Goal: Information Seeking & Learning: Compare options

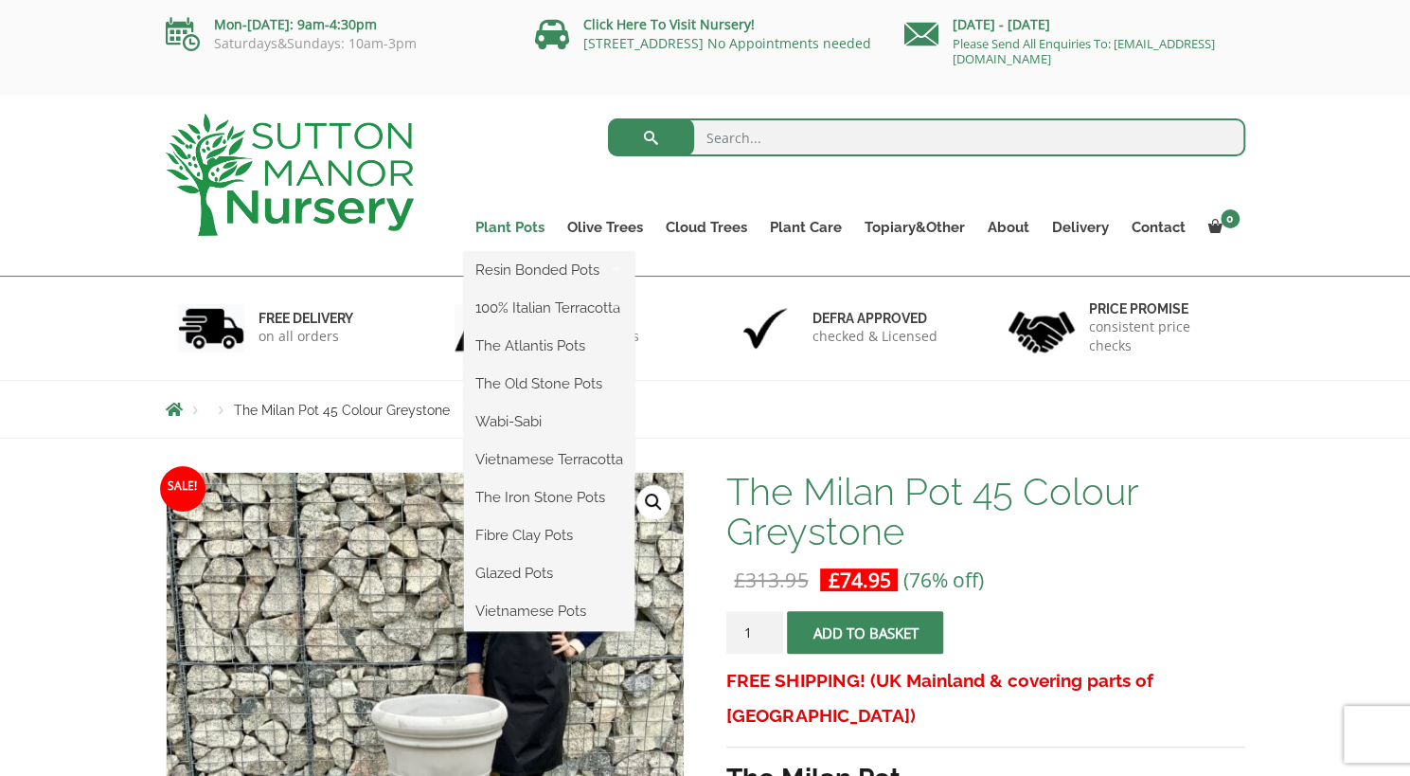
click at [508, 223] on link "Plant Pots" at bounding box center [510, 227] width 92 height 27
click at [506, 227] on link "Plant Pots" at bounding box center [510, 227] width 92 height 27
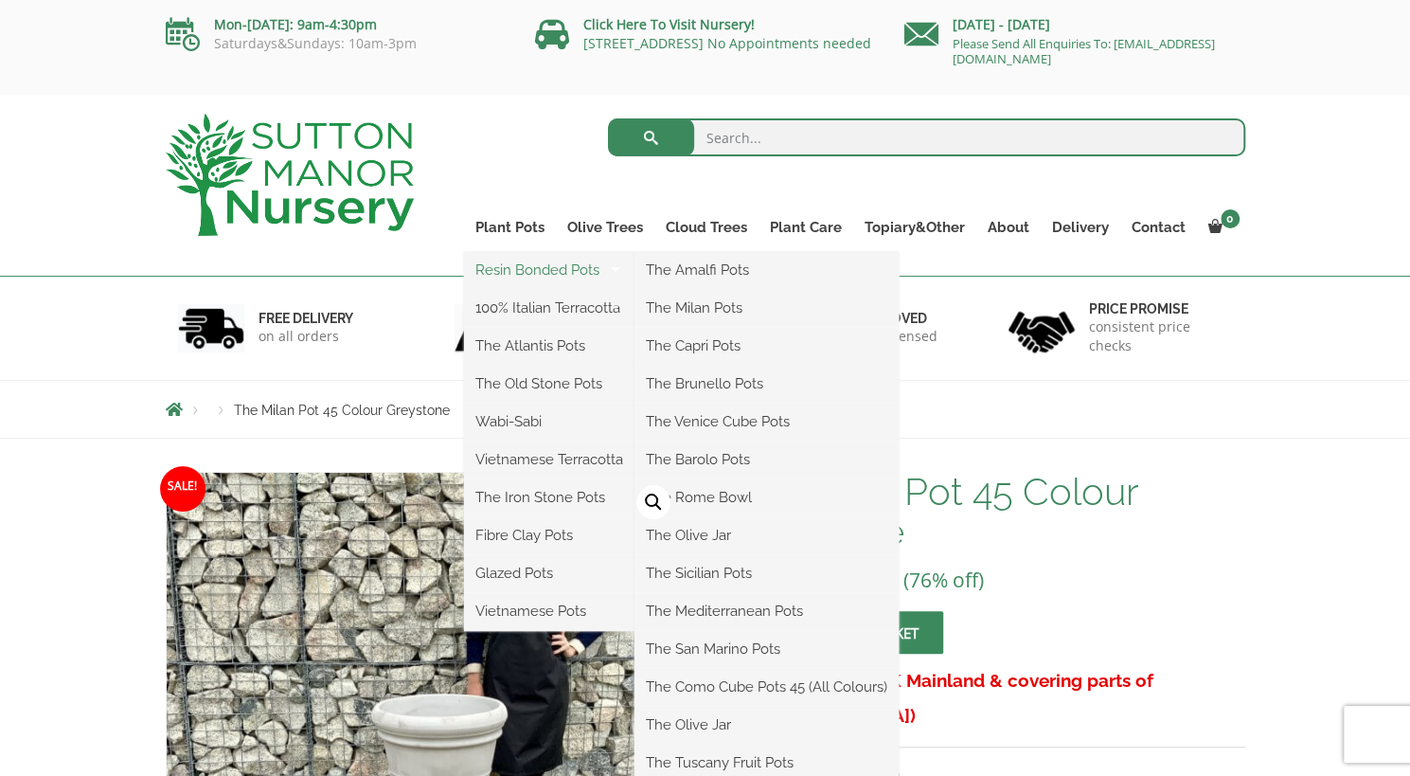
click at [521, 264] on link "Resin Bonded Pots" at bounding box center [549, 270] width 170 height 28
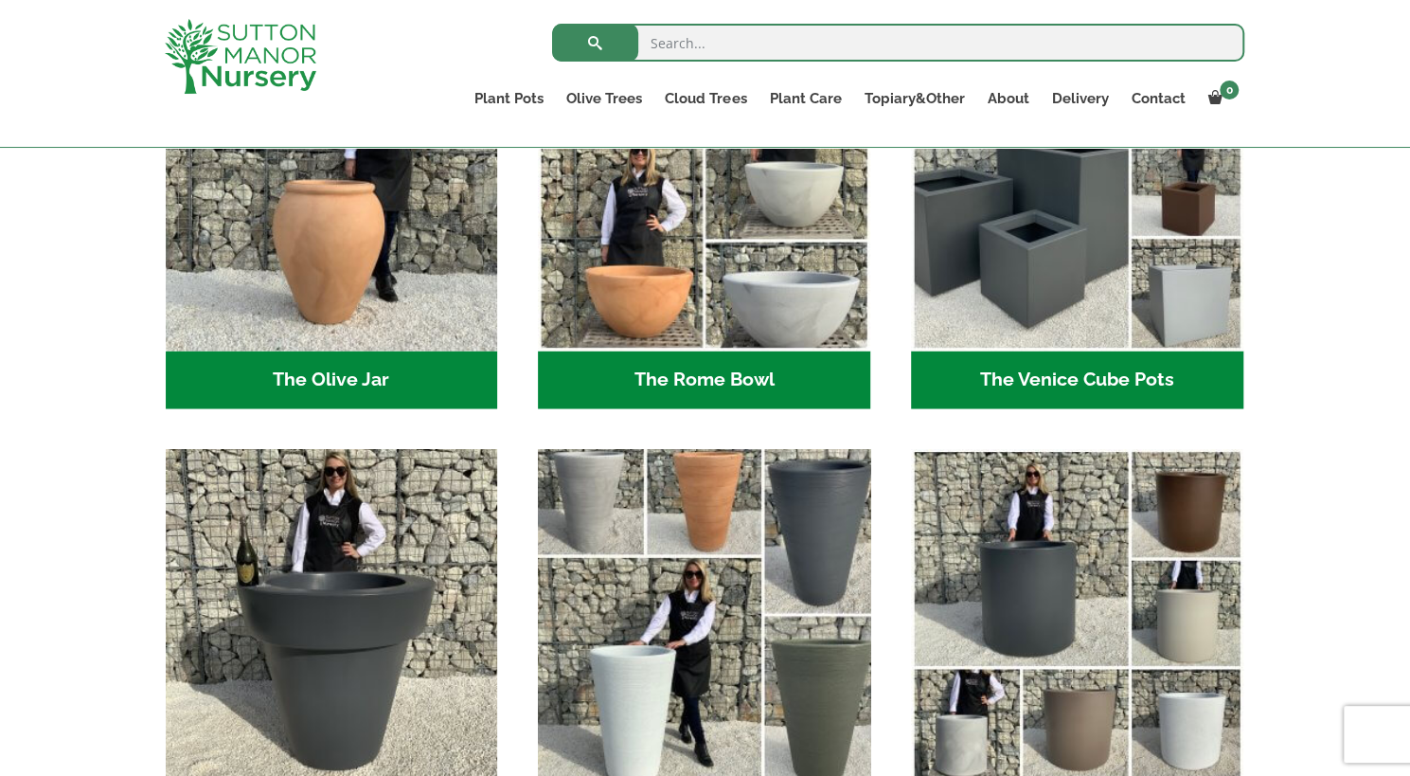
scroll to position [1924, 0]
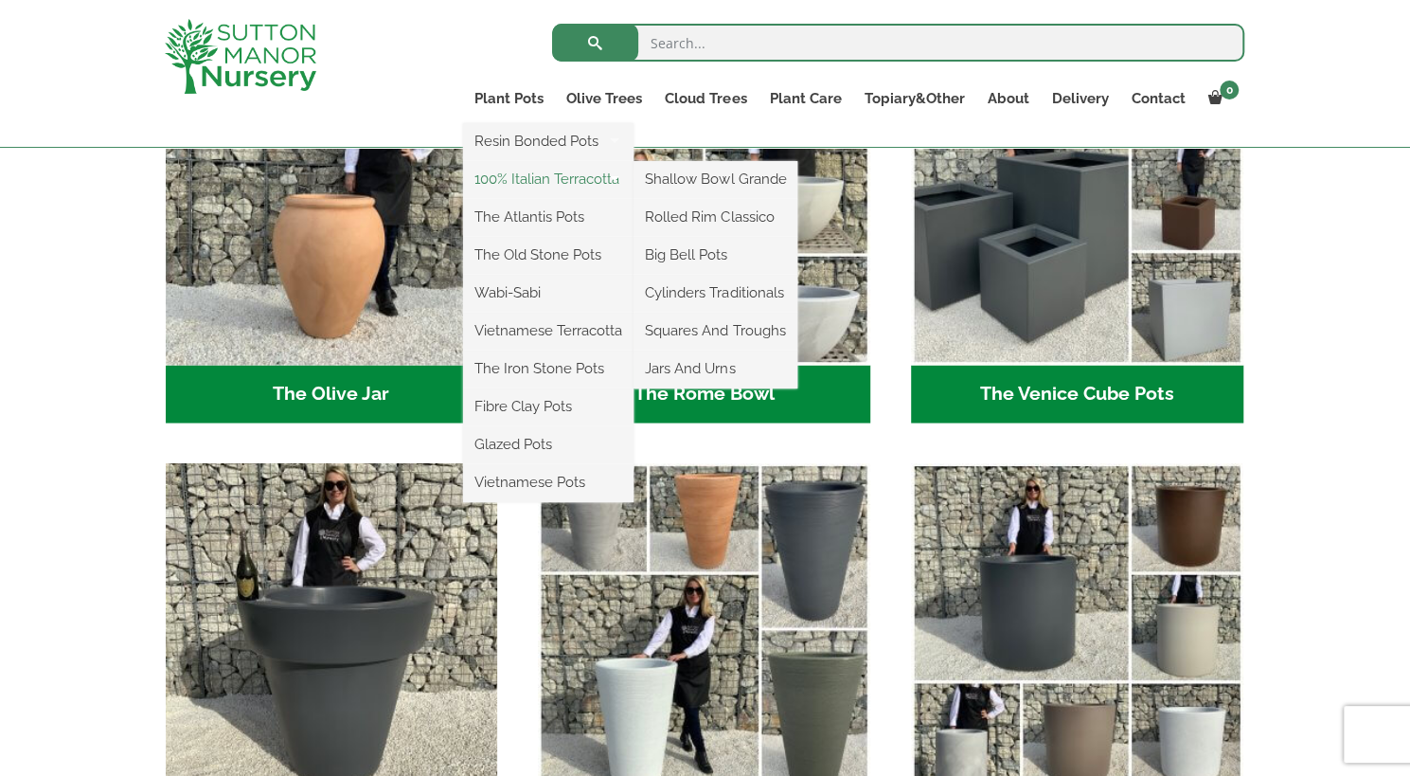
click at [531, 181] on link "100% Italian Terracotta" at bounding box center [548, 179] width 170 height 28
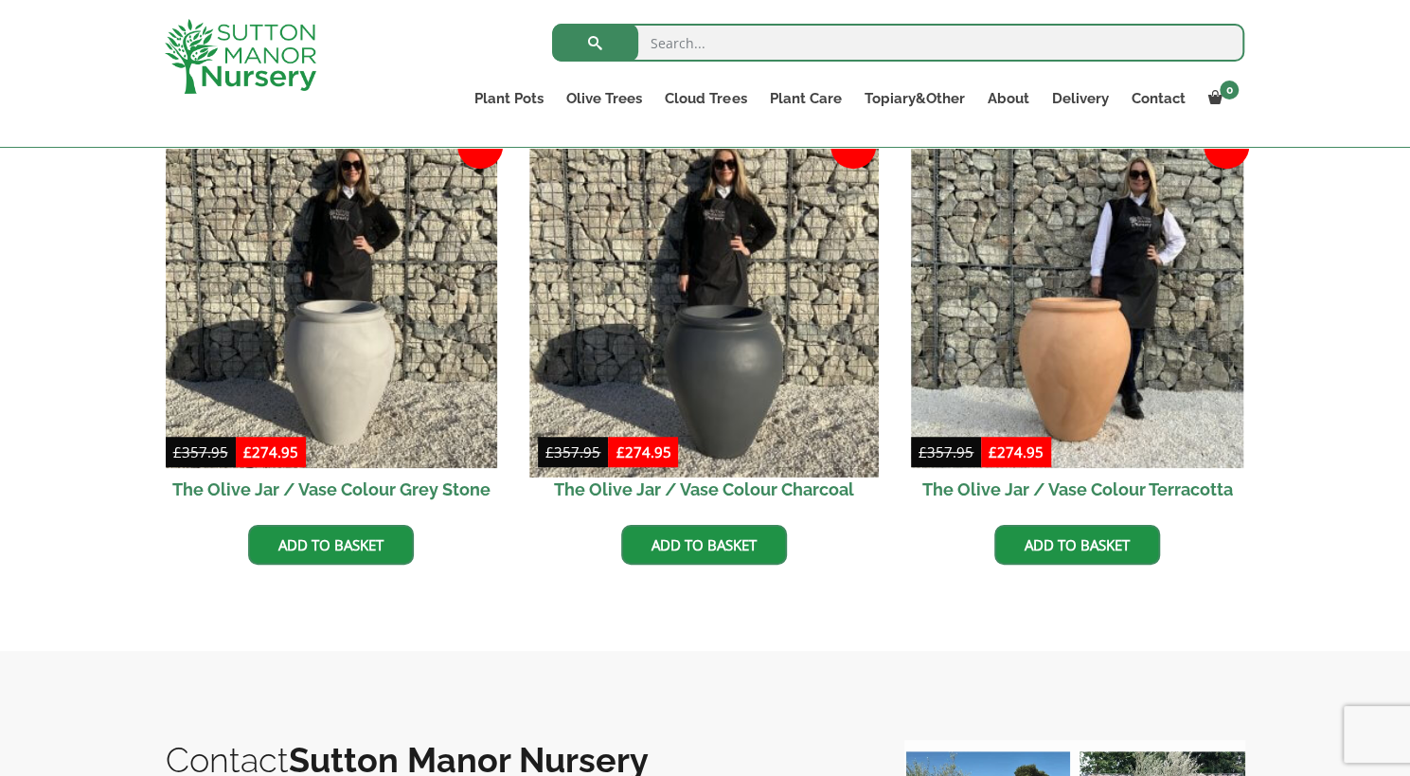
scroll to position [572, 0]
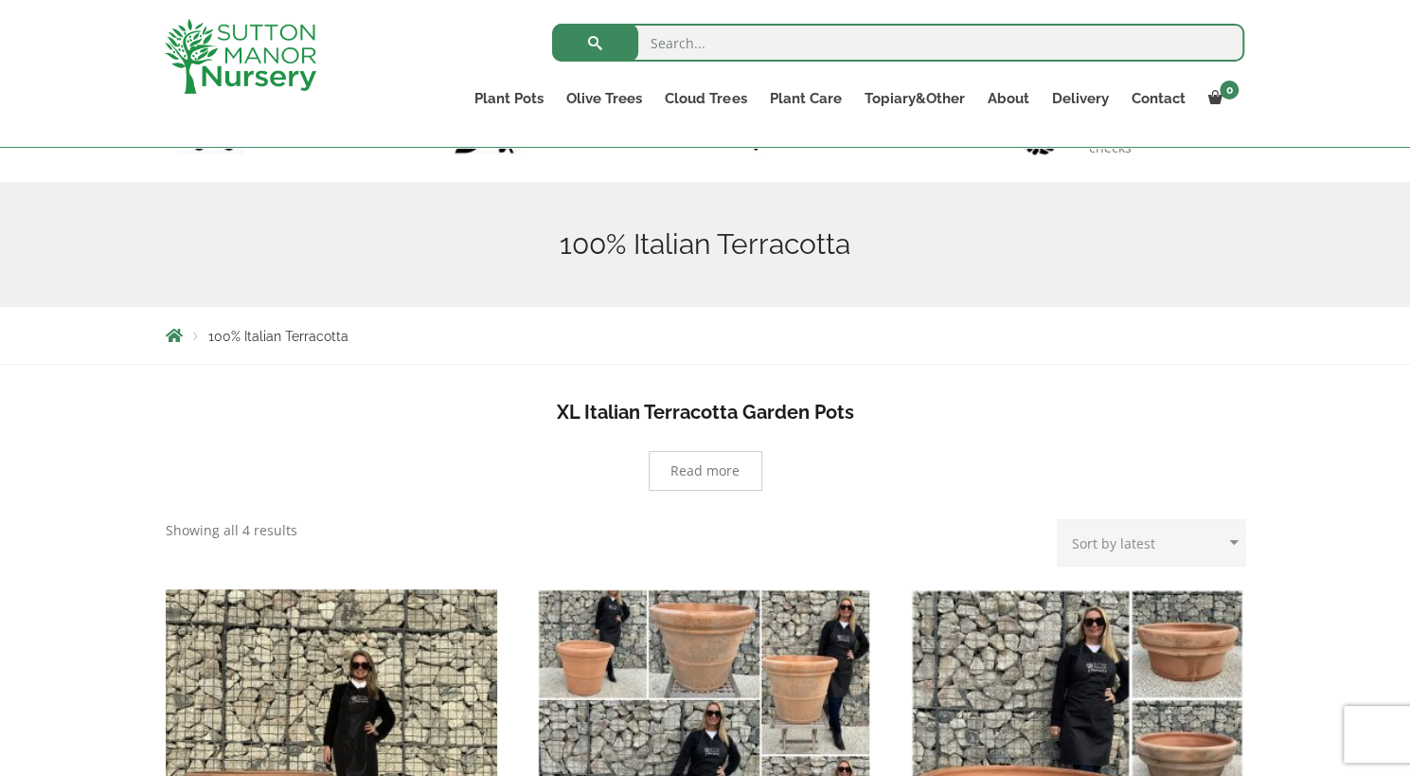
scroll to position [133, 0]
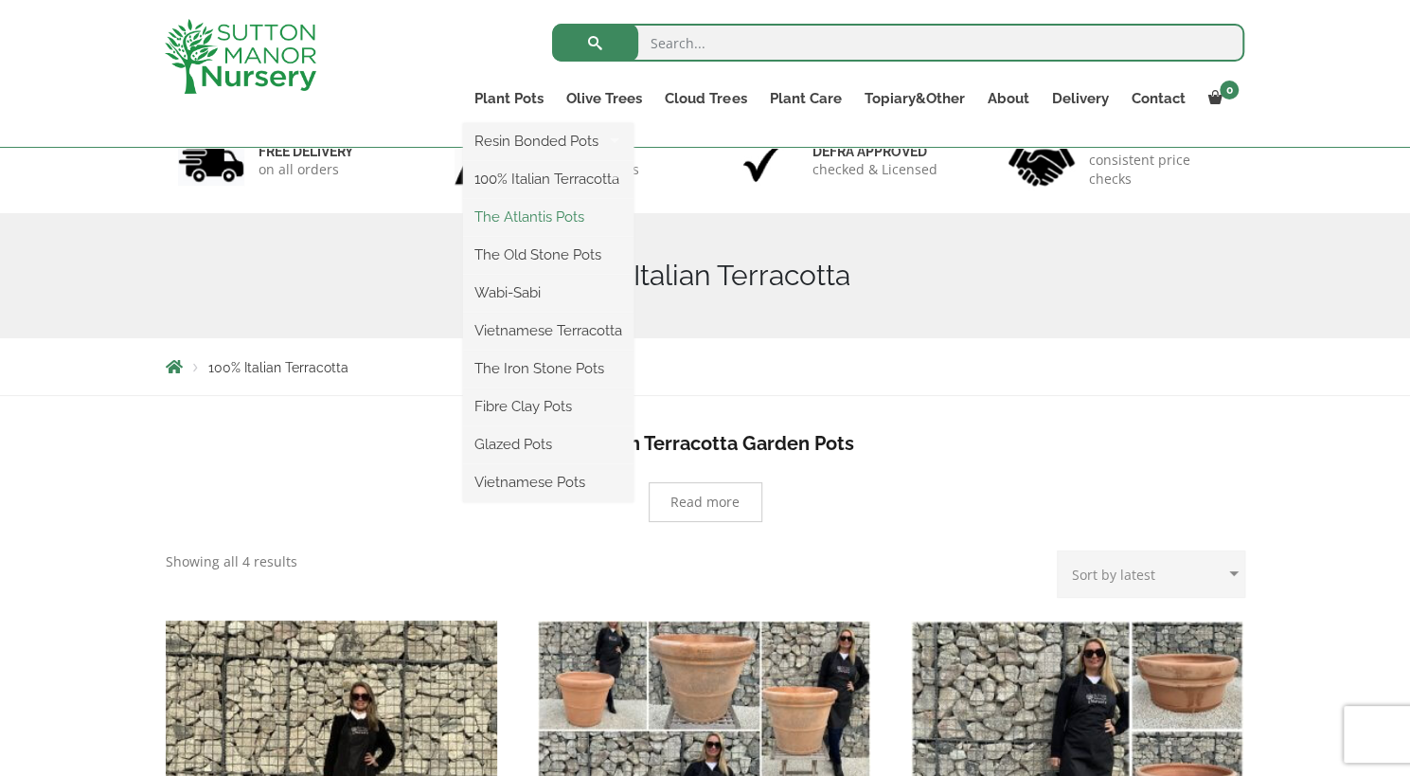
click at [506, 212] on link "The Atlantis Pots" at bounding box center [548, 217] width 170 height 28
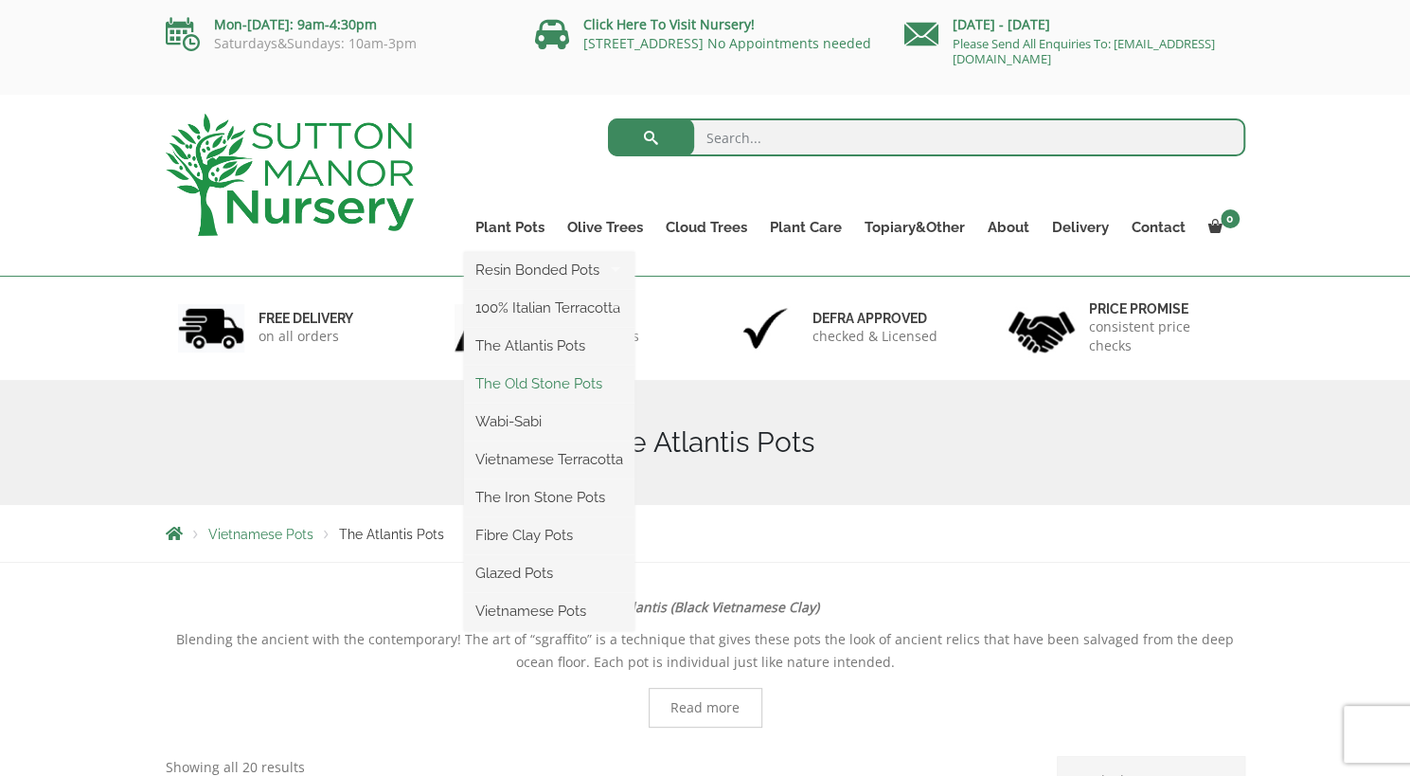
click at [534, 394] on link "The Old Stone Pots" at bounding box center [549, 383] width 170 height 28
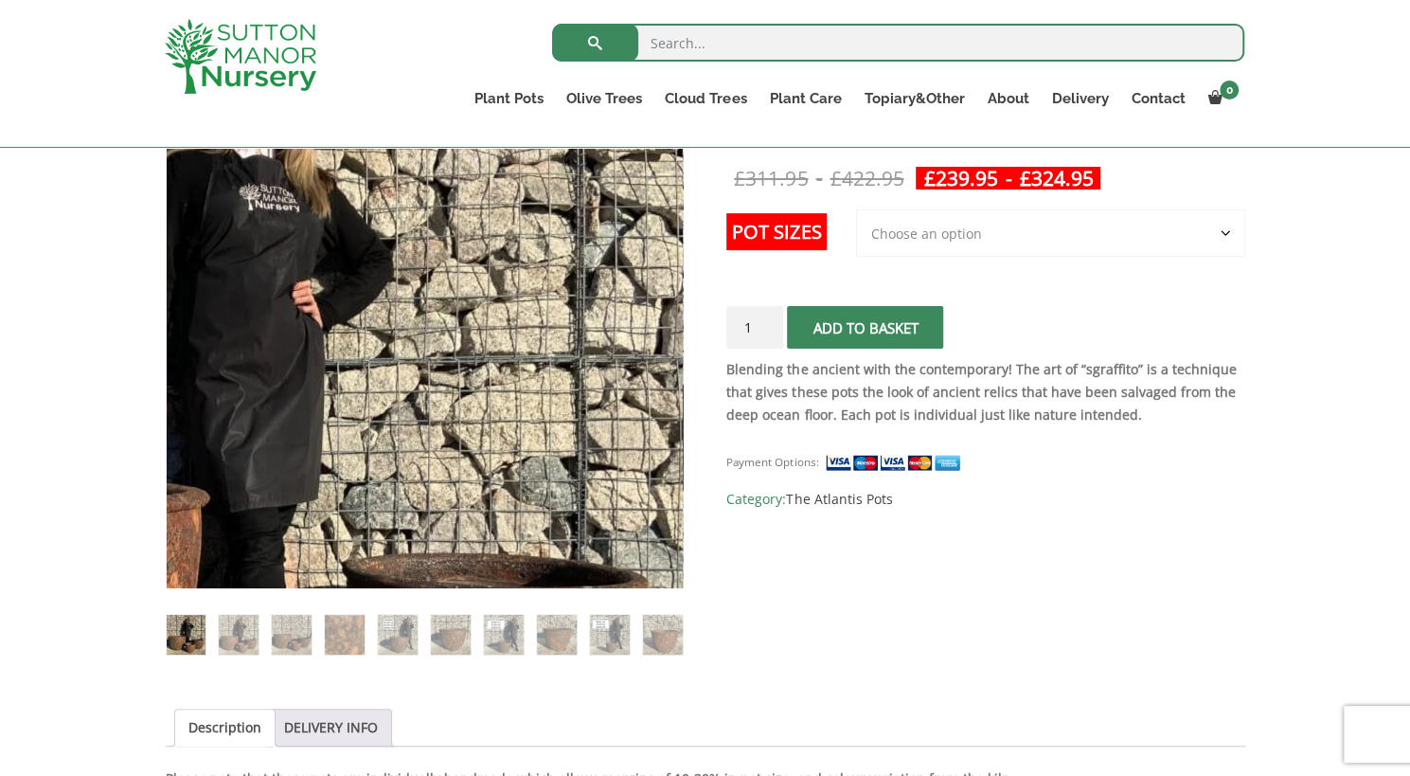
scroll to position [368, 0]
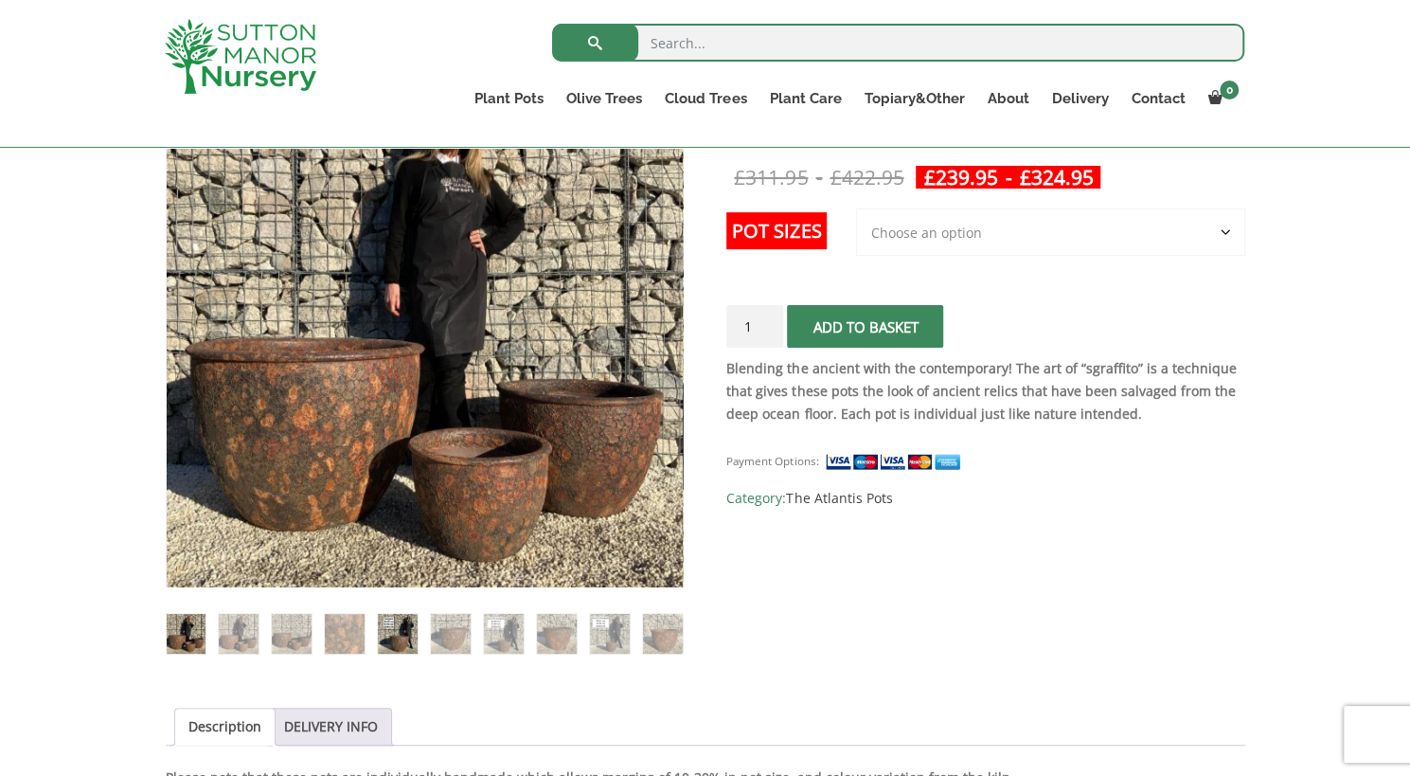
click at [392, 639] on img at bounding box center [397, 633] width 39 height 39
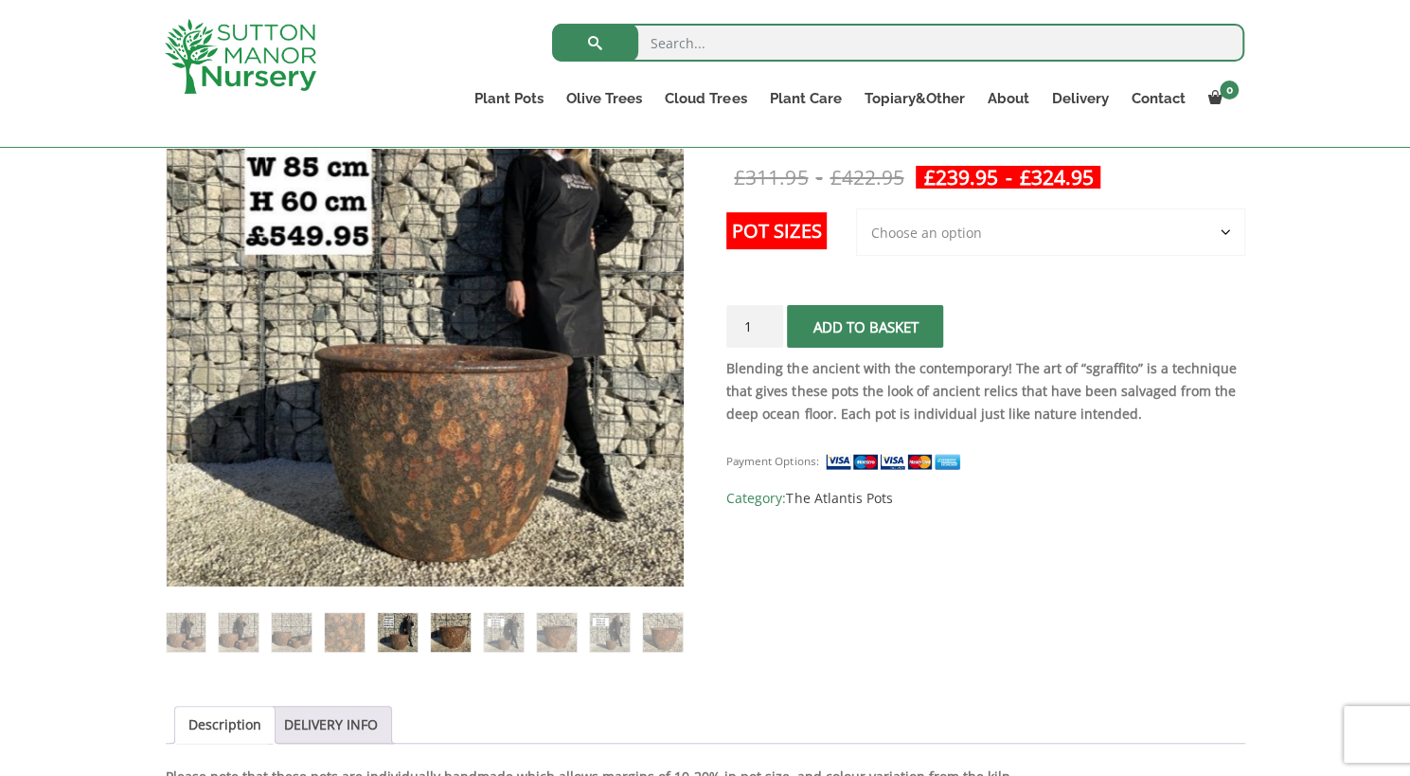
click at [464, 626] on img at bounding box center [450, 632] width 39 height 39
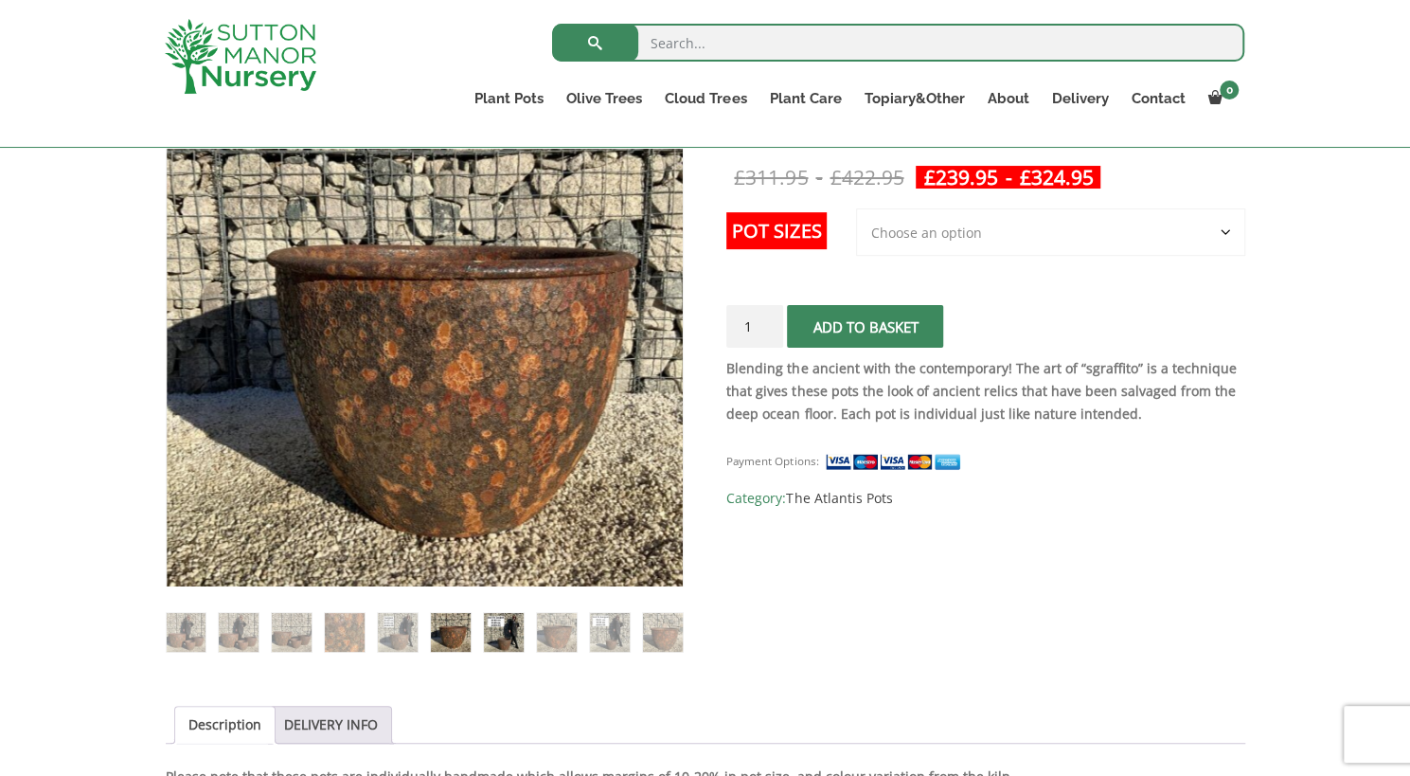
click at [493, 639] on img at bounding box center [503, 632] width 39 height 39
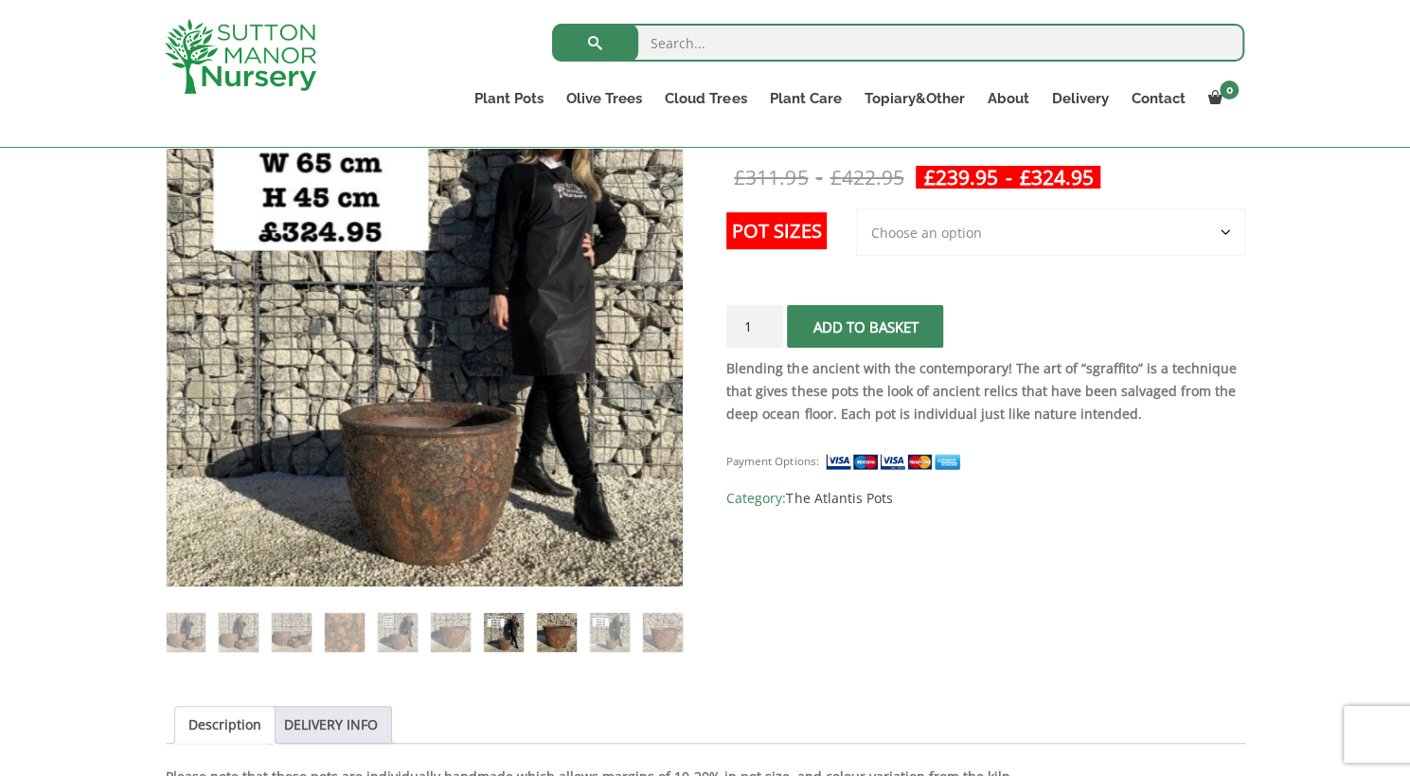
click at [542, 645] on img at bounding box center [556, 632] width 39 height 39
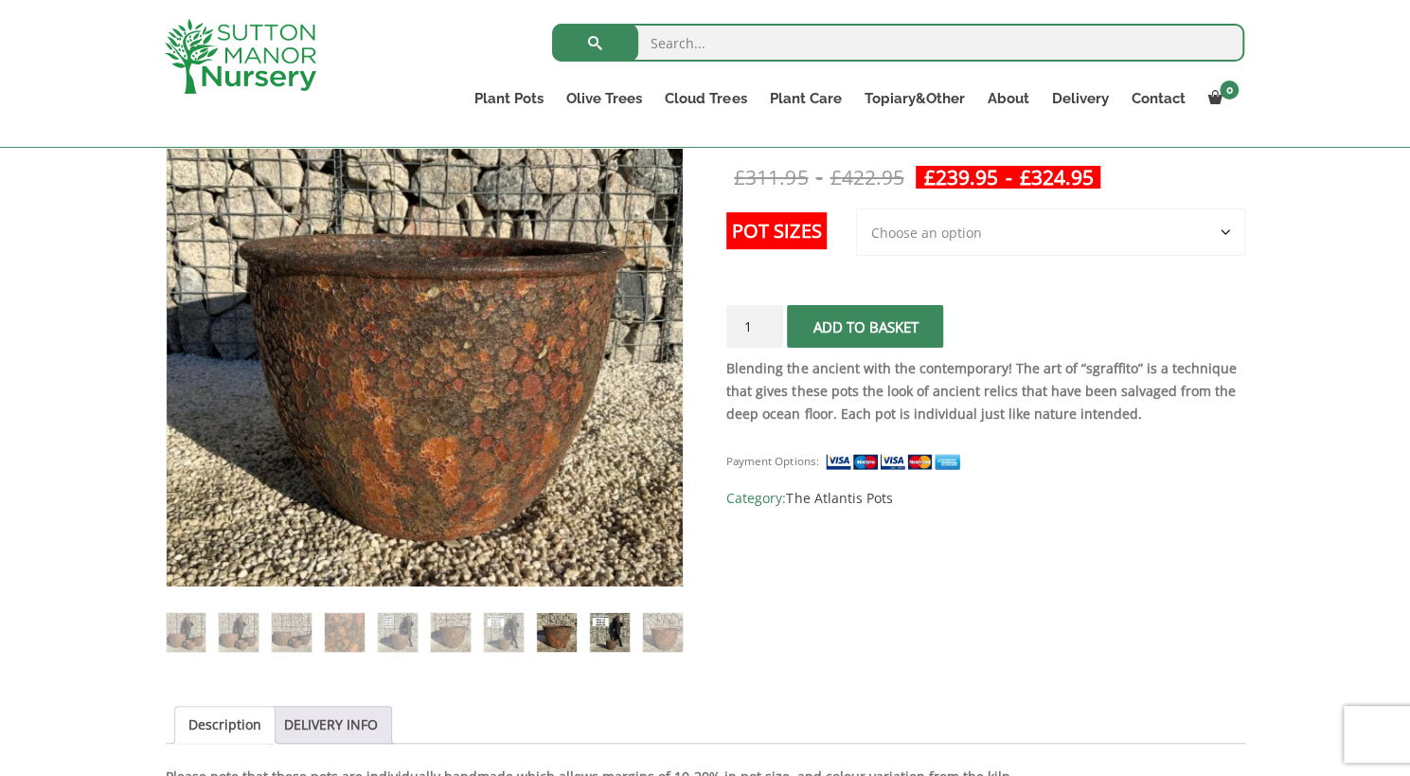
click at [590, 637] on img at bounding box center [609, 632] width 39 height 39
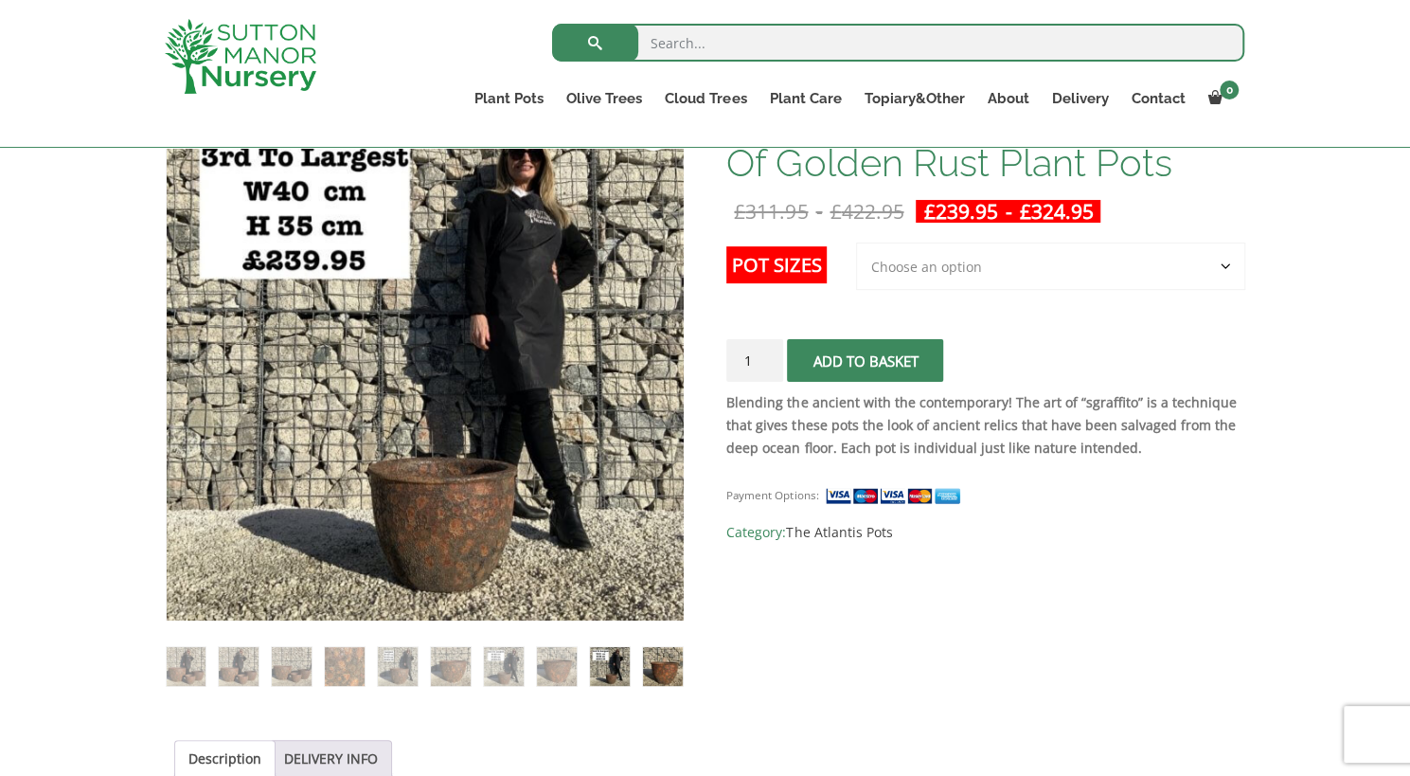
scroll to position [333, 0]
click at [662, 664] on img at bounding box center [662, 667] width 39 height 39
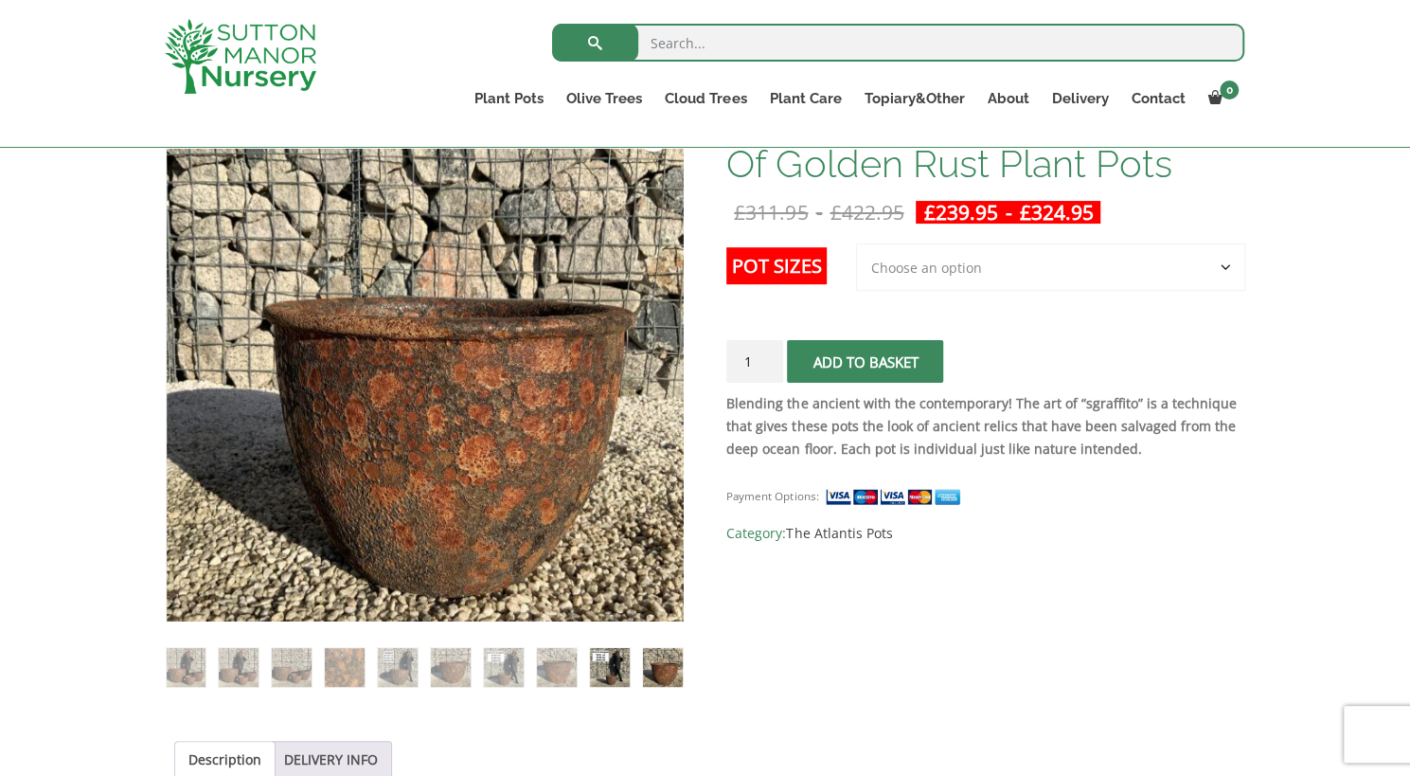
click at [606, 680] on img at bounding box center [609, 667] width 39 height 39
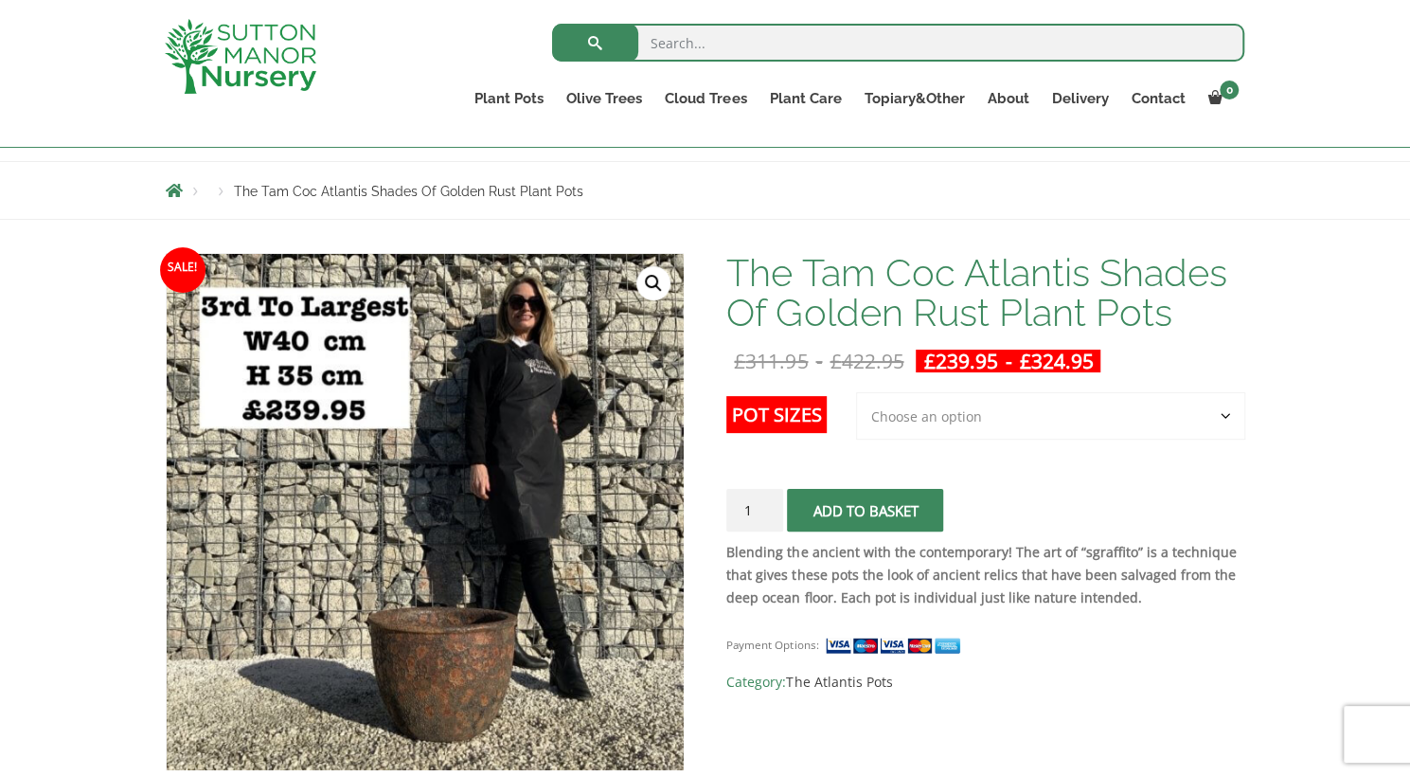
scroll to position [184, 0]
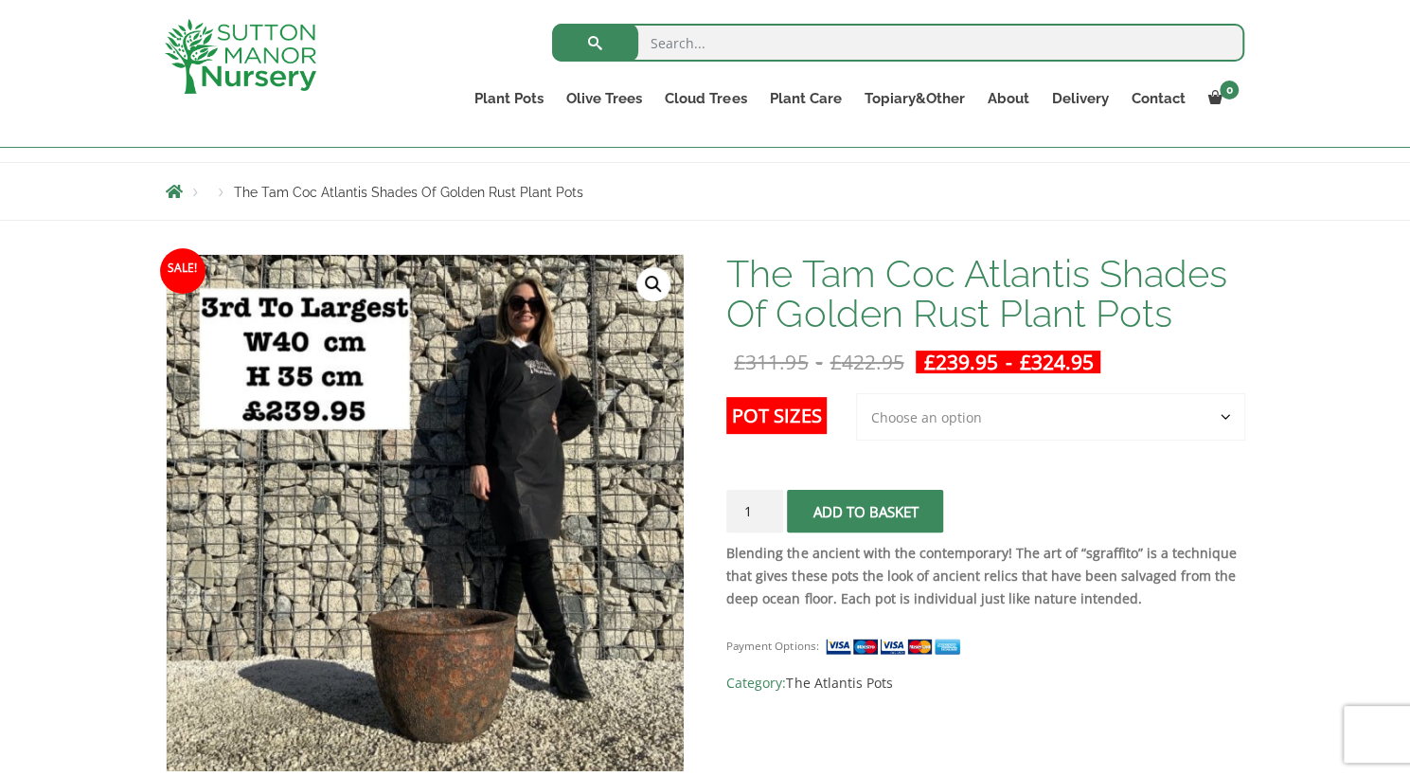
click at [956, 414] on select "Choose an option 3rd to Largest Pot In The Picture 2nd to Largest Pot In The Pi…" at bounding box center [1050, 416] width 389 height 47
click at [1021, 611] on div "Blending the ancient with the contemporary! The art of “sgraffito” is a techniq…" at bounding box center [985, 581] width 518 height 78
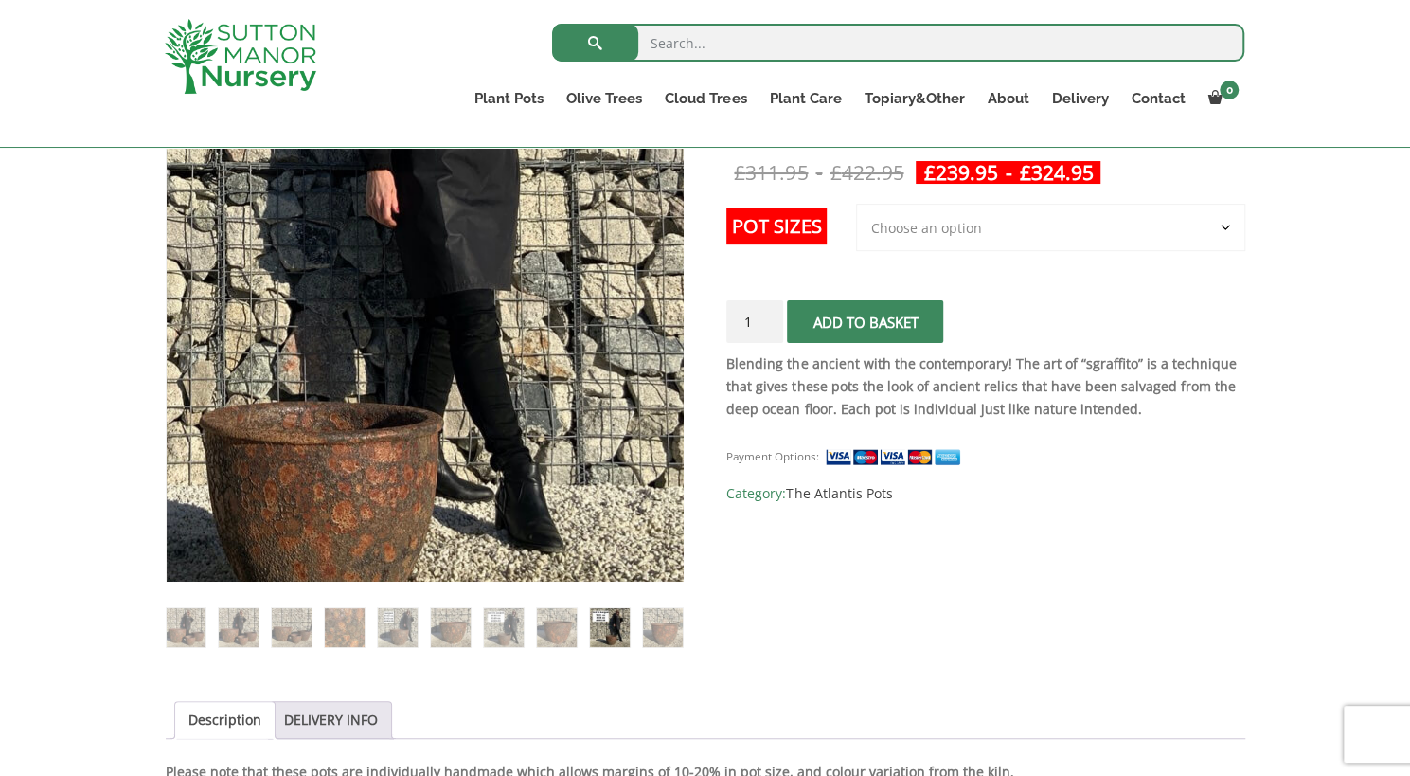
scroll to position [402, 0]
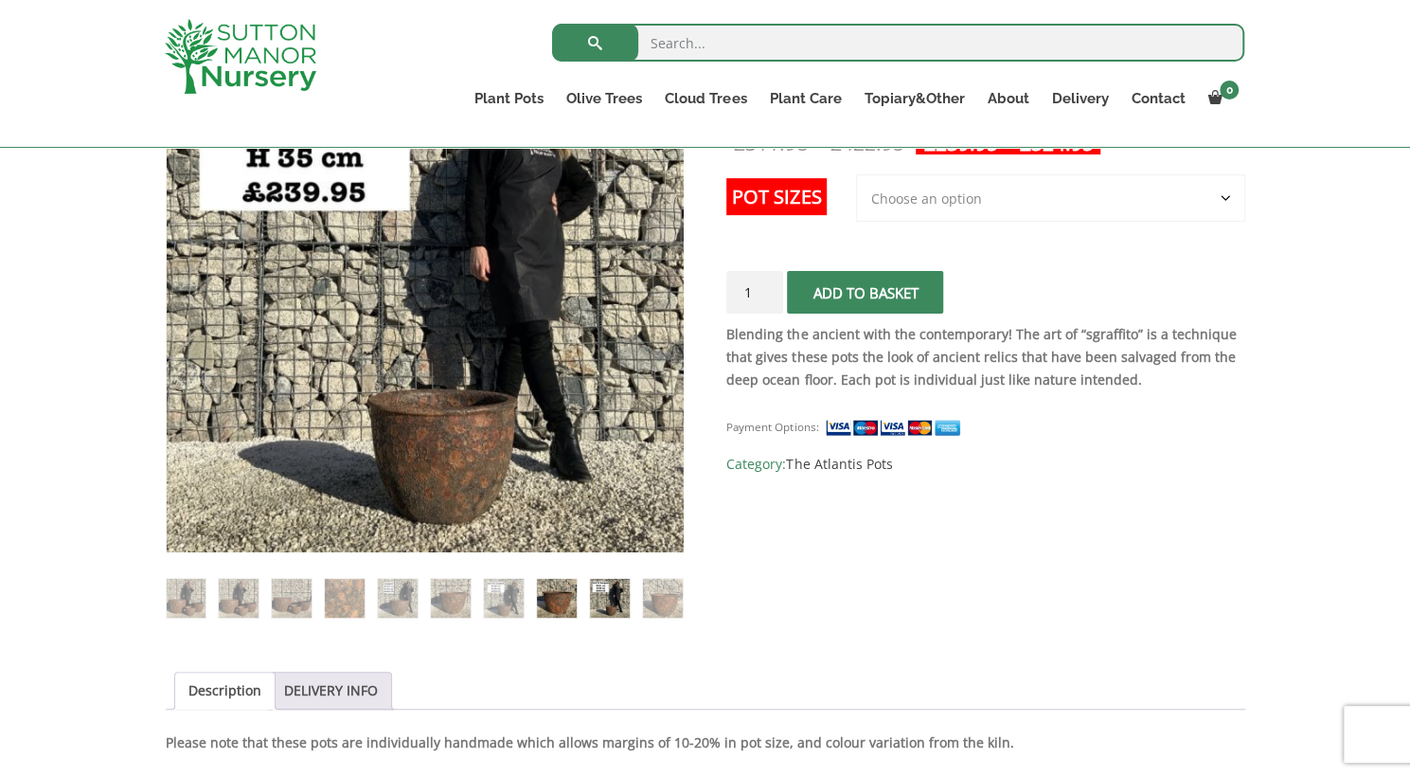
click at [555, 597] on img at bounding box center [556, 598] width 39 height 39
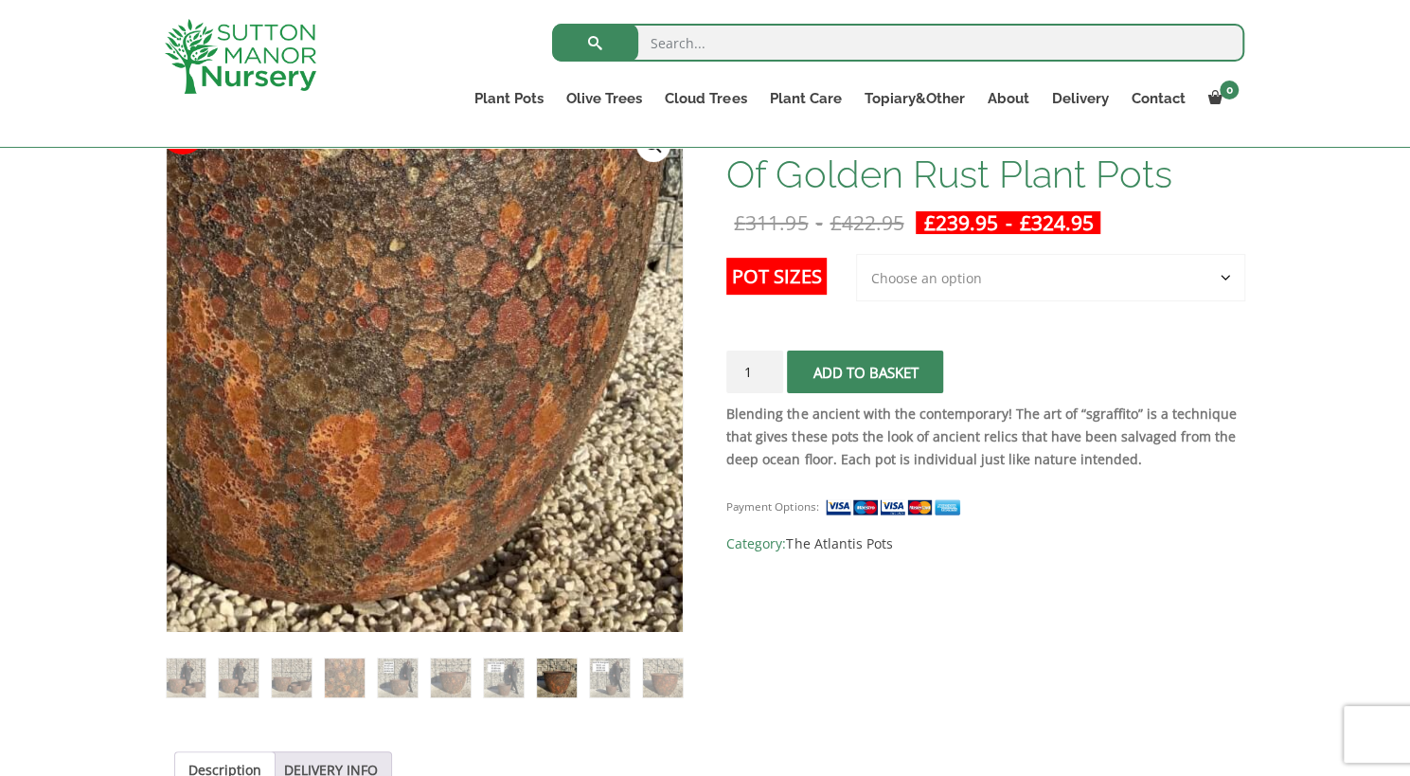
scroll to position [325, 0]
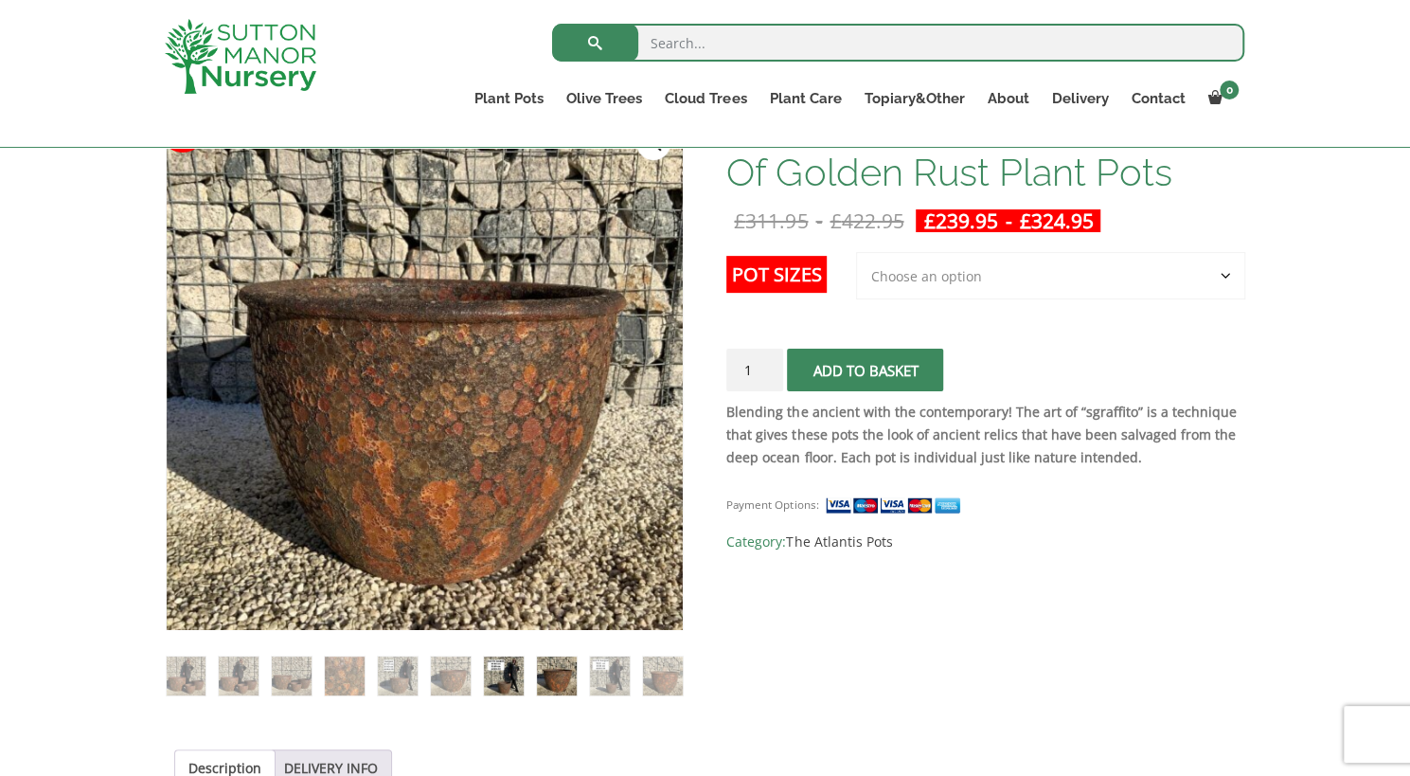
click at [506, 676] on img at bounding box center [503, 675] width 39 height 39
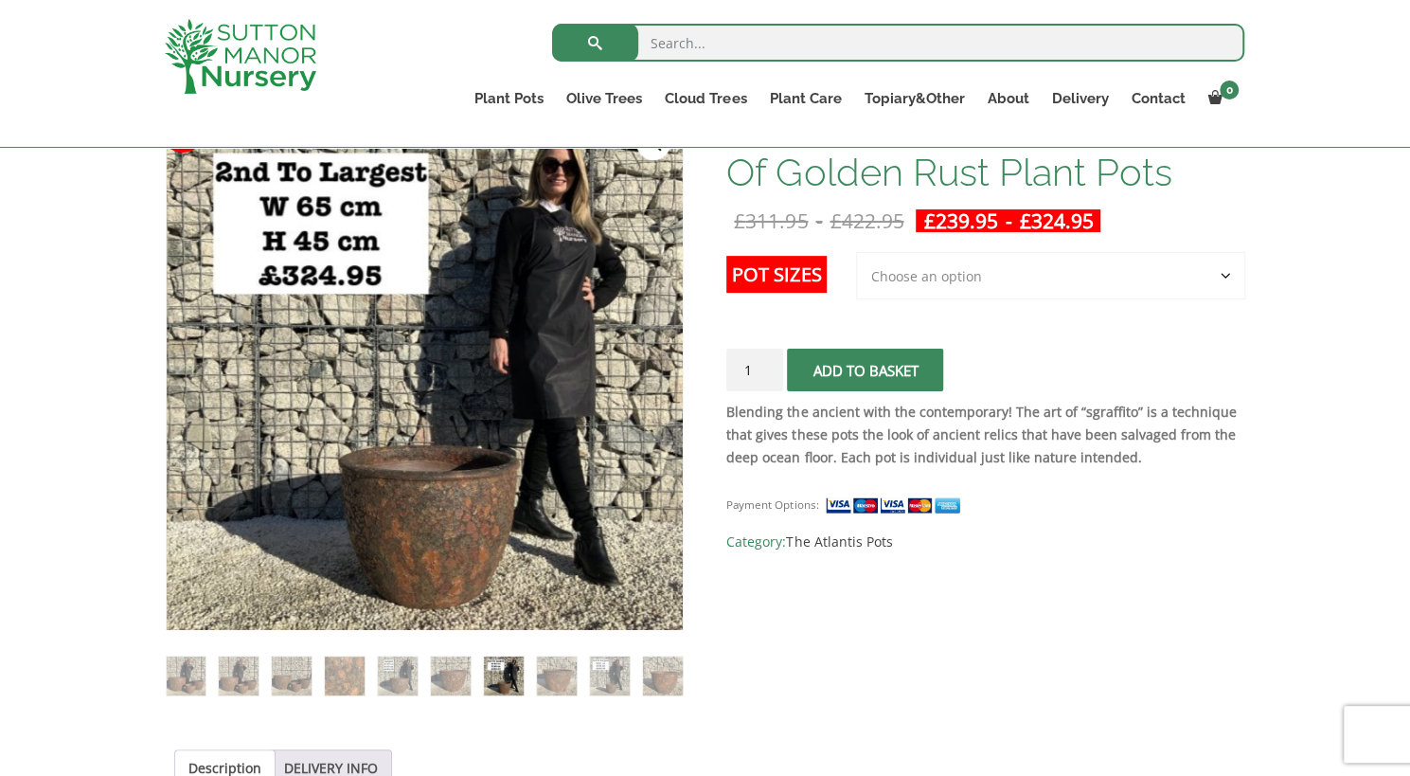
click at [630, 677] on li at bounding box center [609, 675] width 41 height 41
click at [1028, 283] on select "Choose an option 3rd to Largest Pot In The Picture 2nd to Largest Pot In The Pi…" at bounding box center [1050, 275] width 389 height 47
click at [857, 252] on select "Choose an option 3rd to Largest Pot In The Picture 2nd to Largest Pot In The Pi…" at bounding box center [1050, 275] width 389 height 47
select select "3rd to Largest Pot In The Picture"
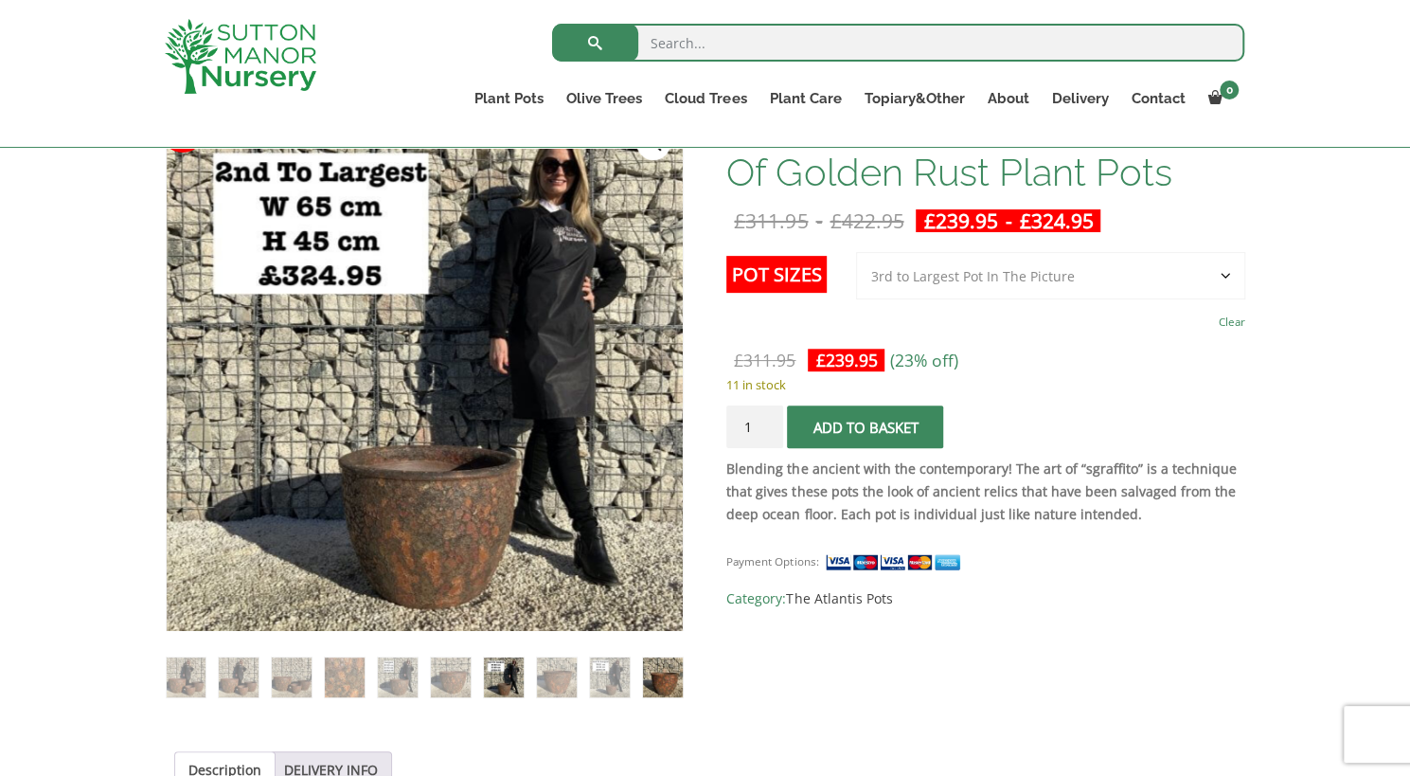
click at [678, 677] on img at bounding box center [662, 676] width 39 height 39
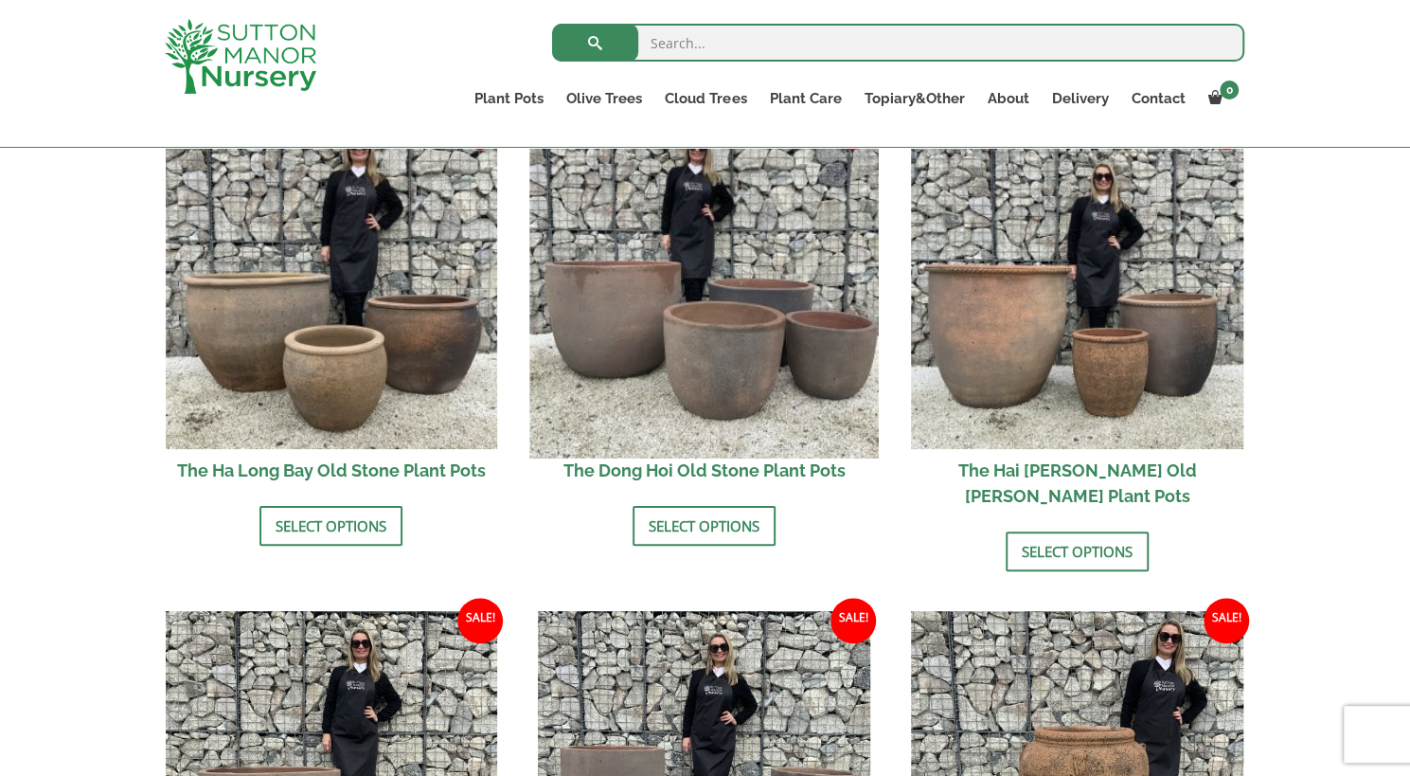
scroll to position [696, 0]
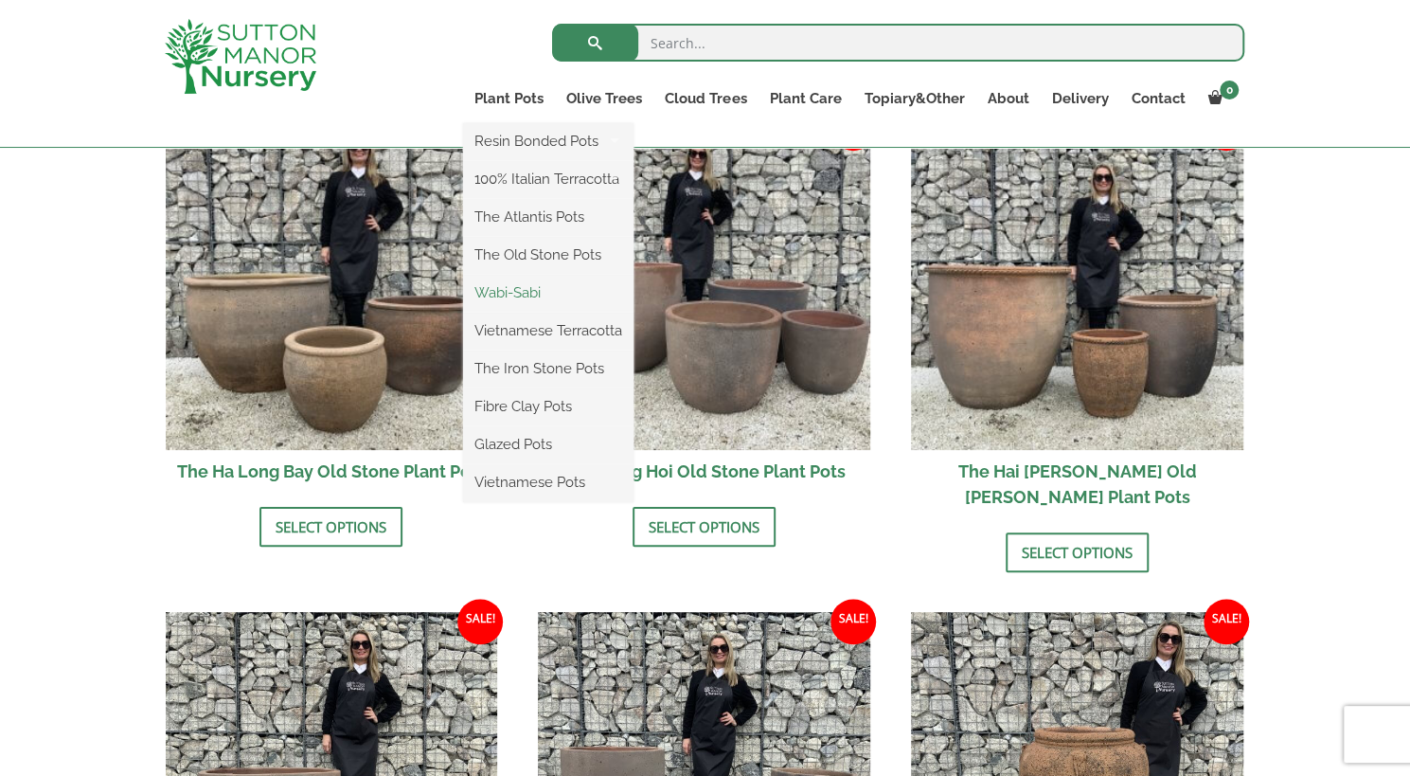
click at [523, 290] on link "Wabi-Sabi" at bounding box center [548, 292] width 170 height 28
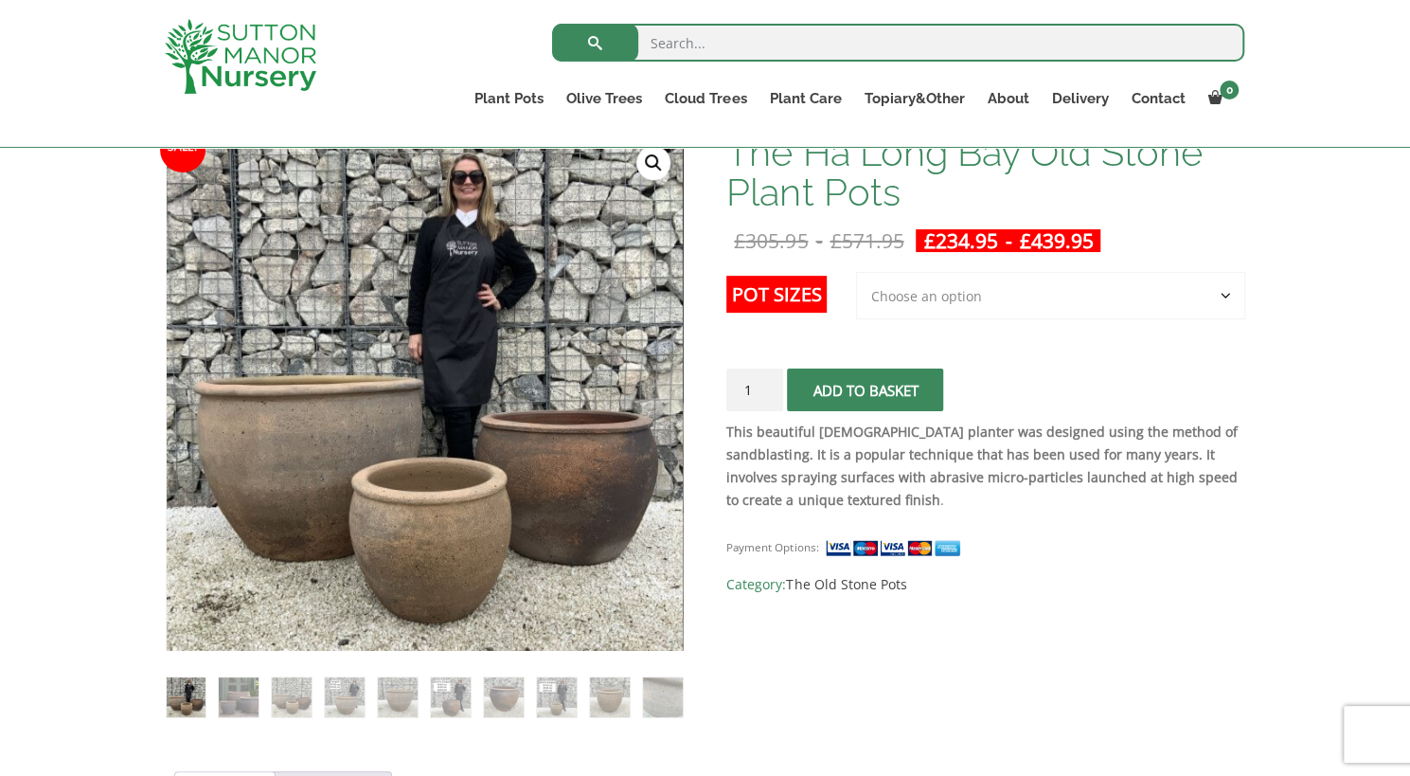
scroll to position [303, 0]
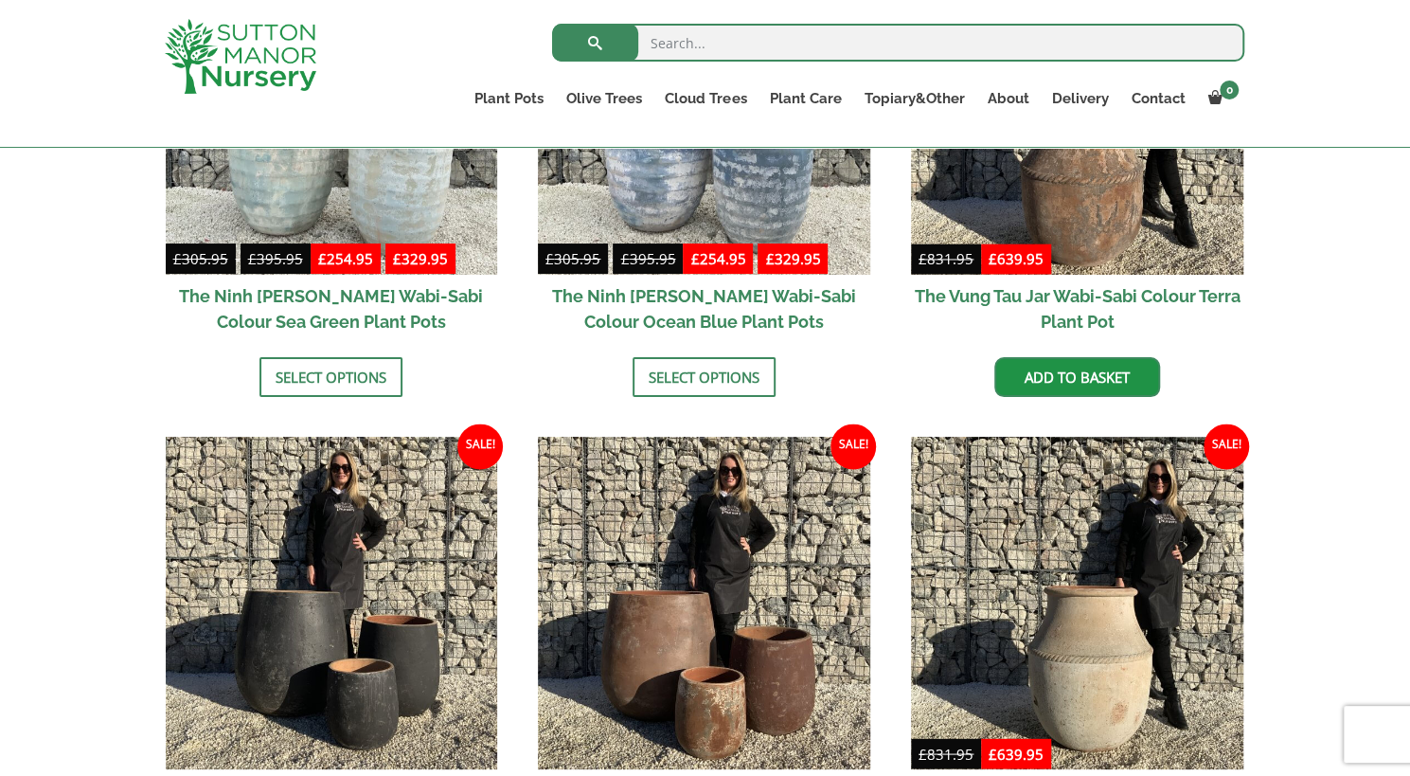
scroll to position [1658, 0]
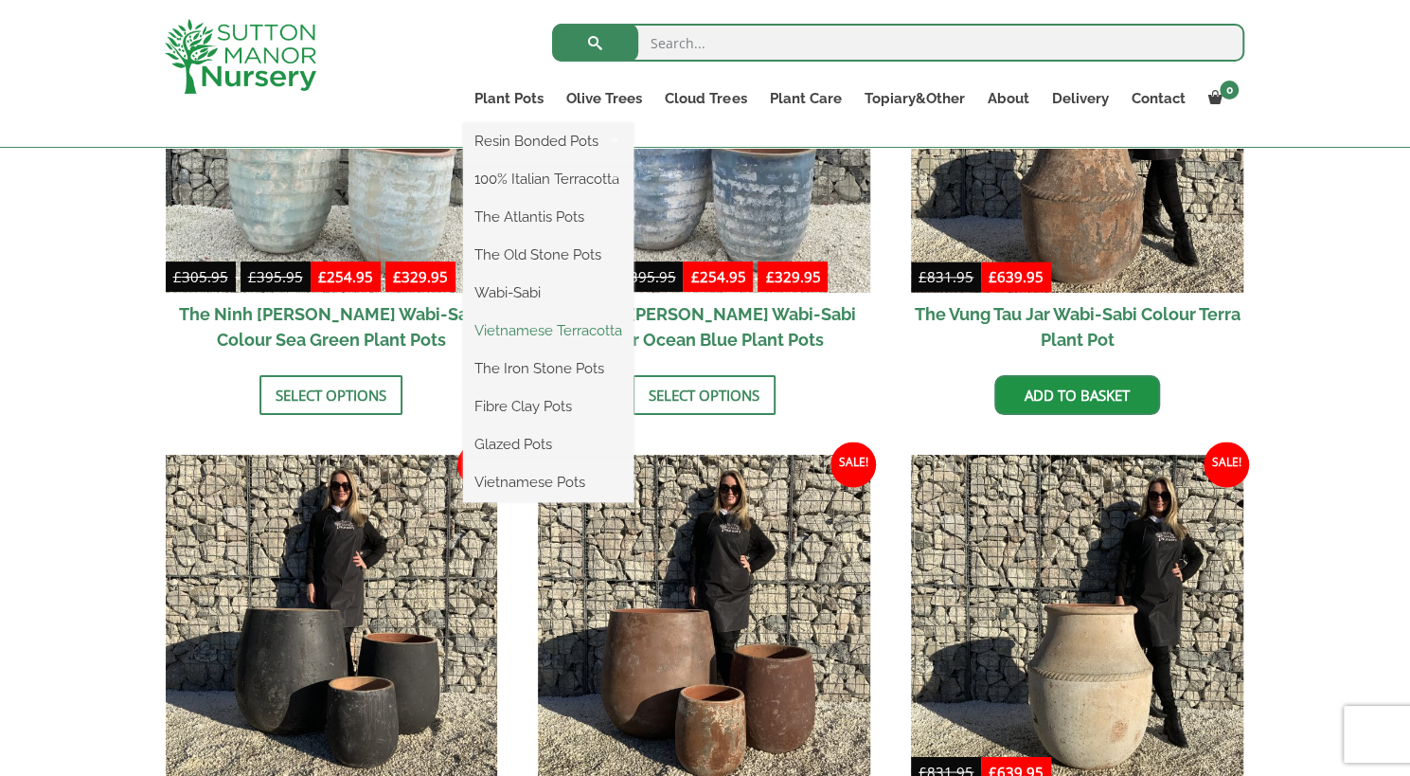
click at [535, 340] on link "Vietnamese Terracotta" at bounding box center [548, 330] width 170 height 28
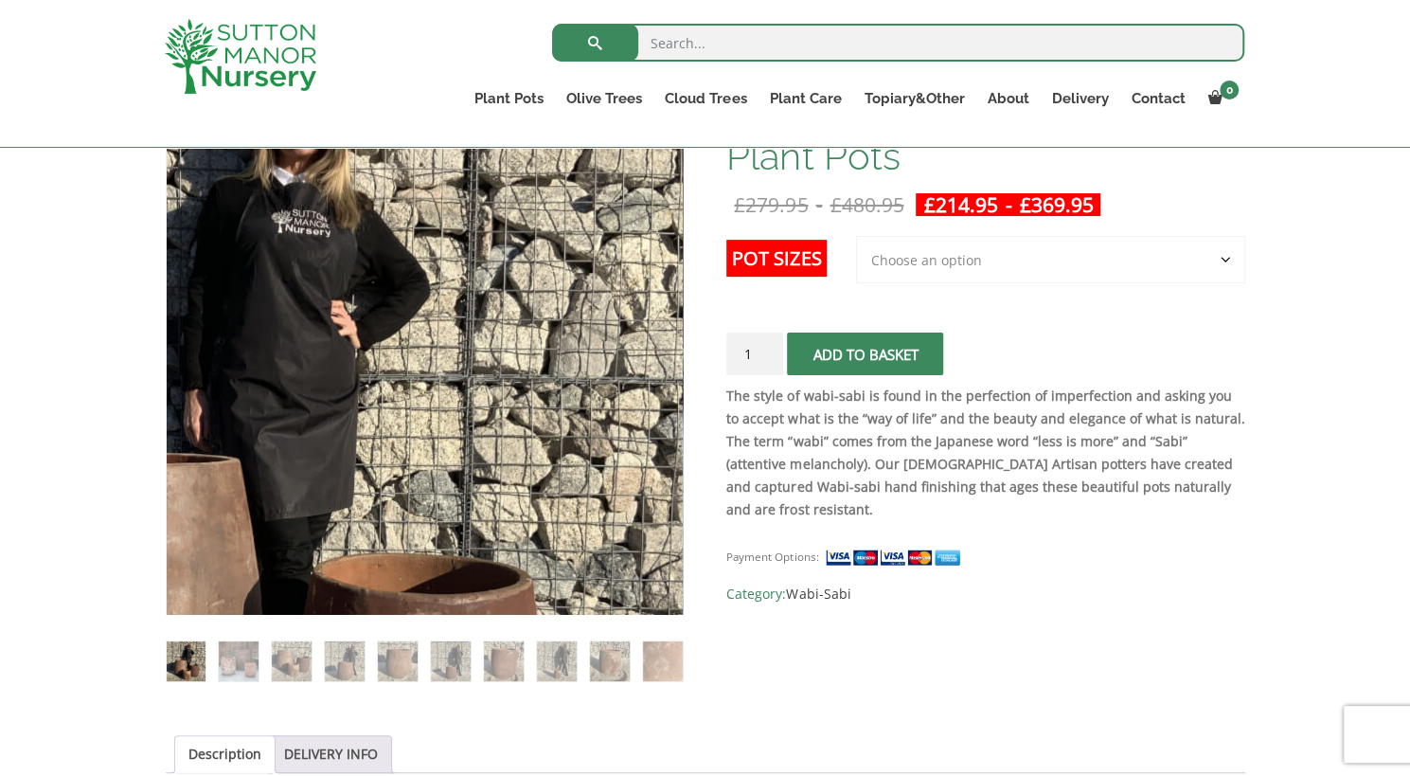
scroll to position [342, 0]
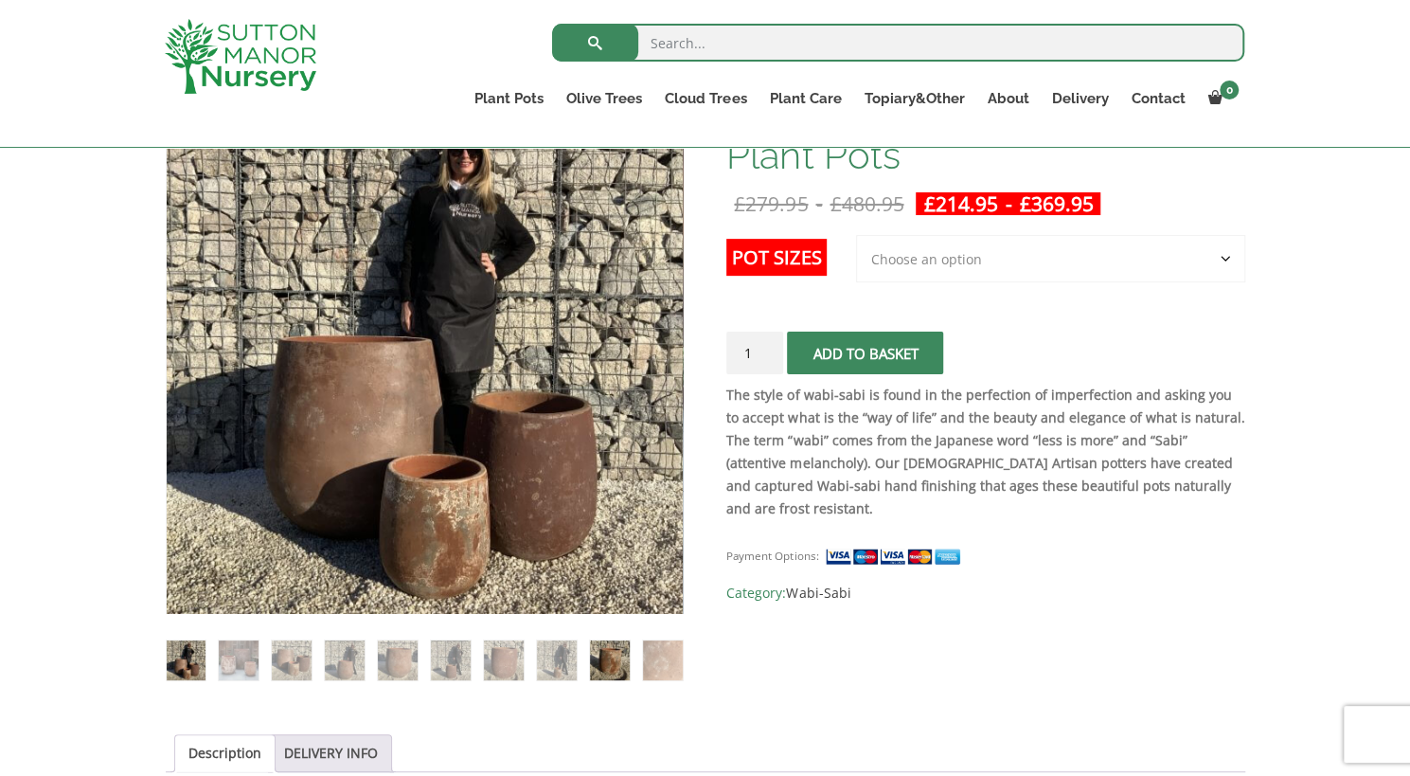
click at [606, 666] on img at bounding box center [609, 659] width 39 height 39
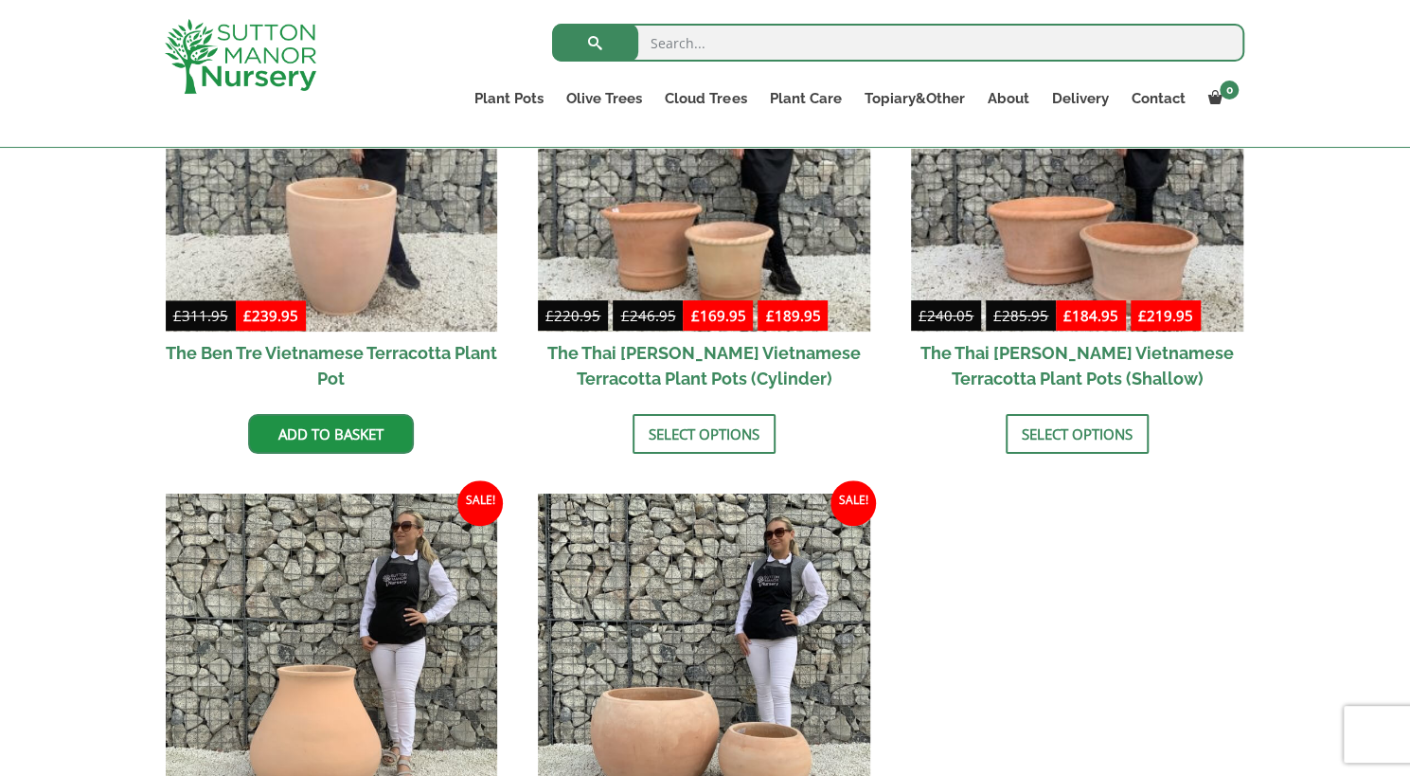
scroll to position [600, 0]
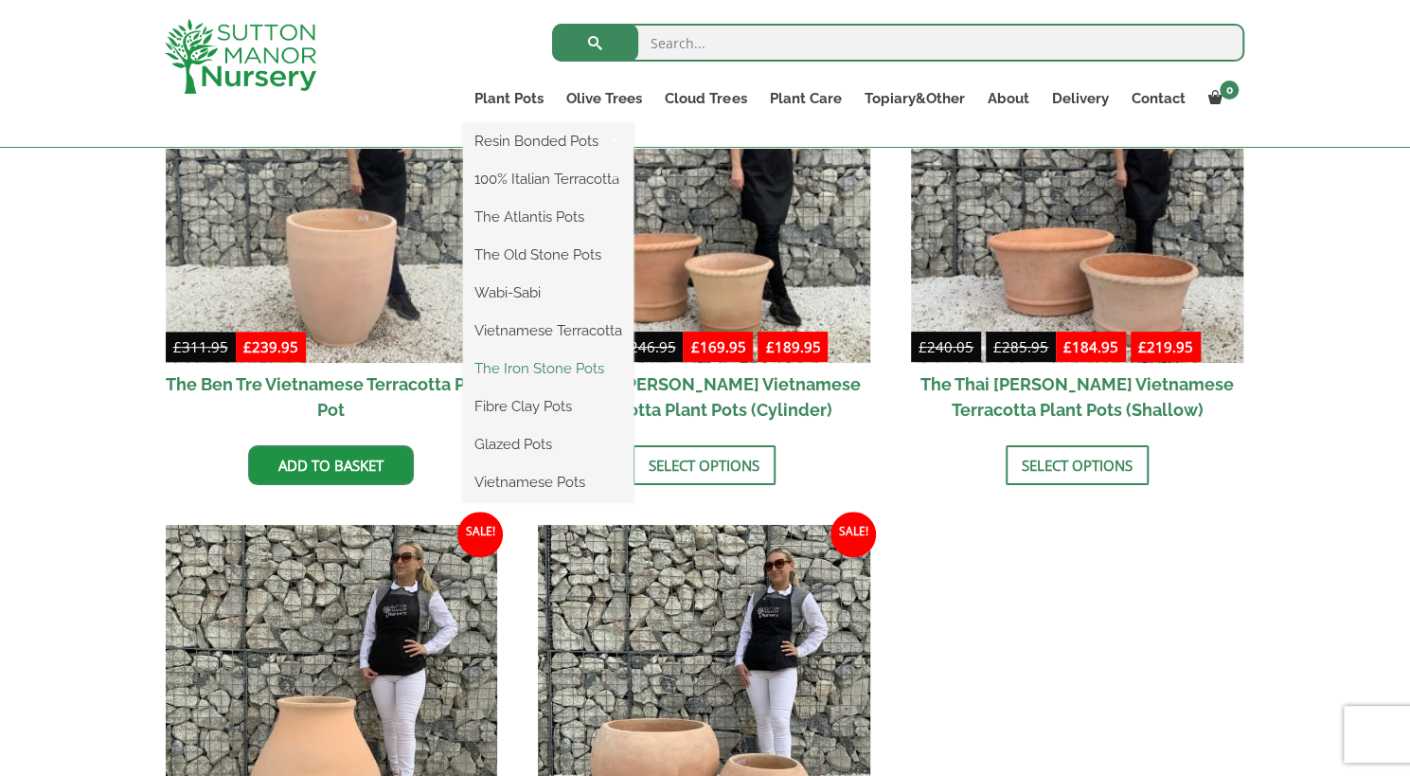
click at [510, 366] on link "The Iron Stone Pots" at bounding box center [548, 368] width 170 height 28
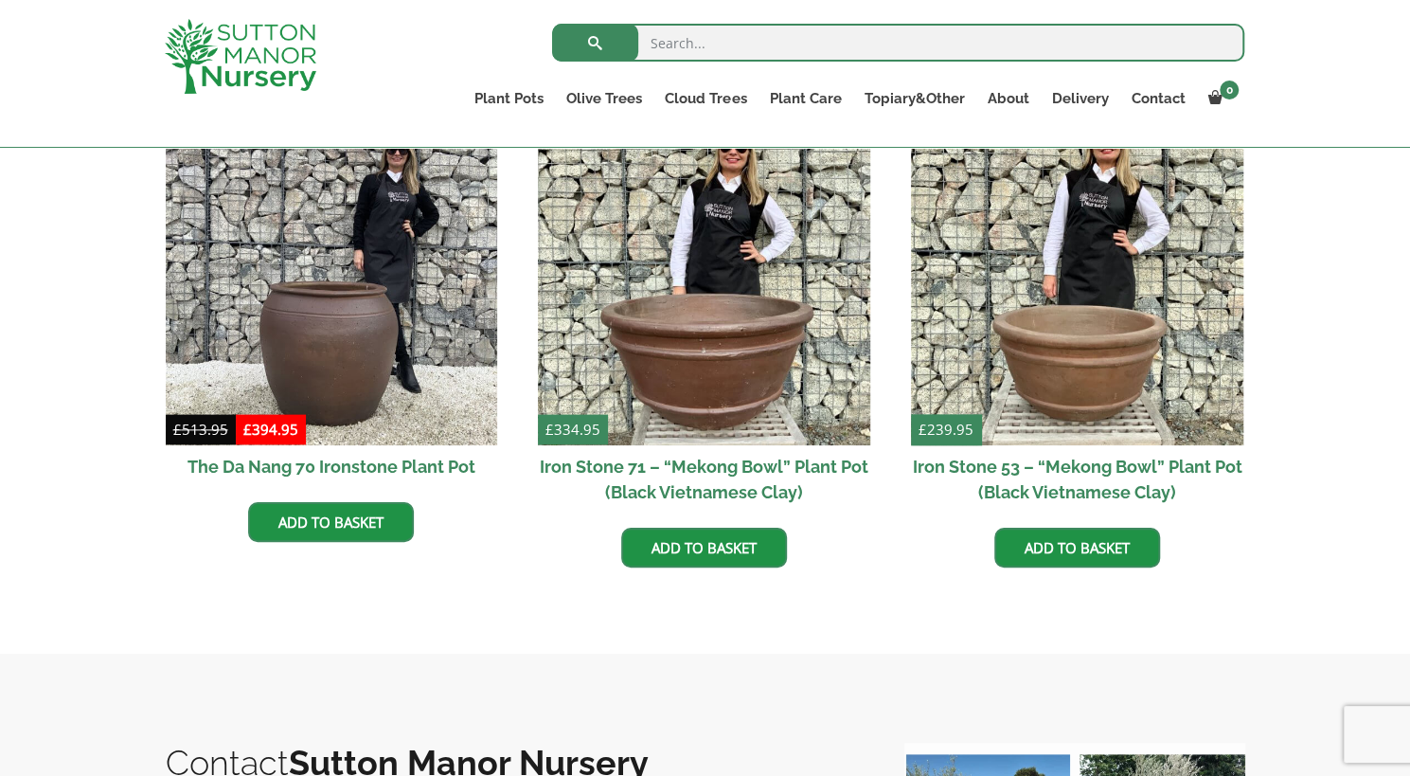
scroll to position [1166, 0]
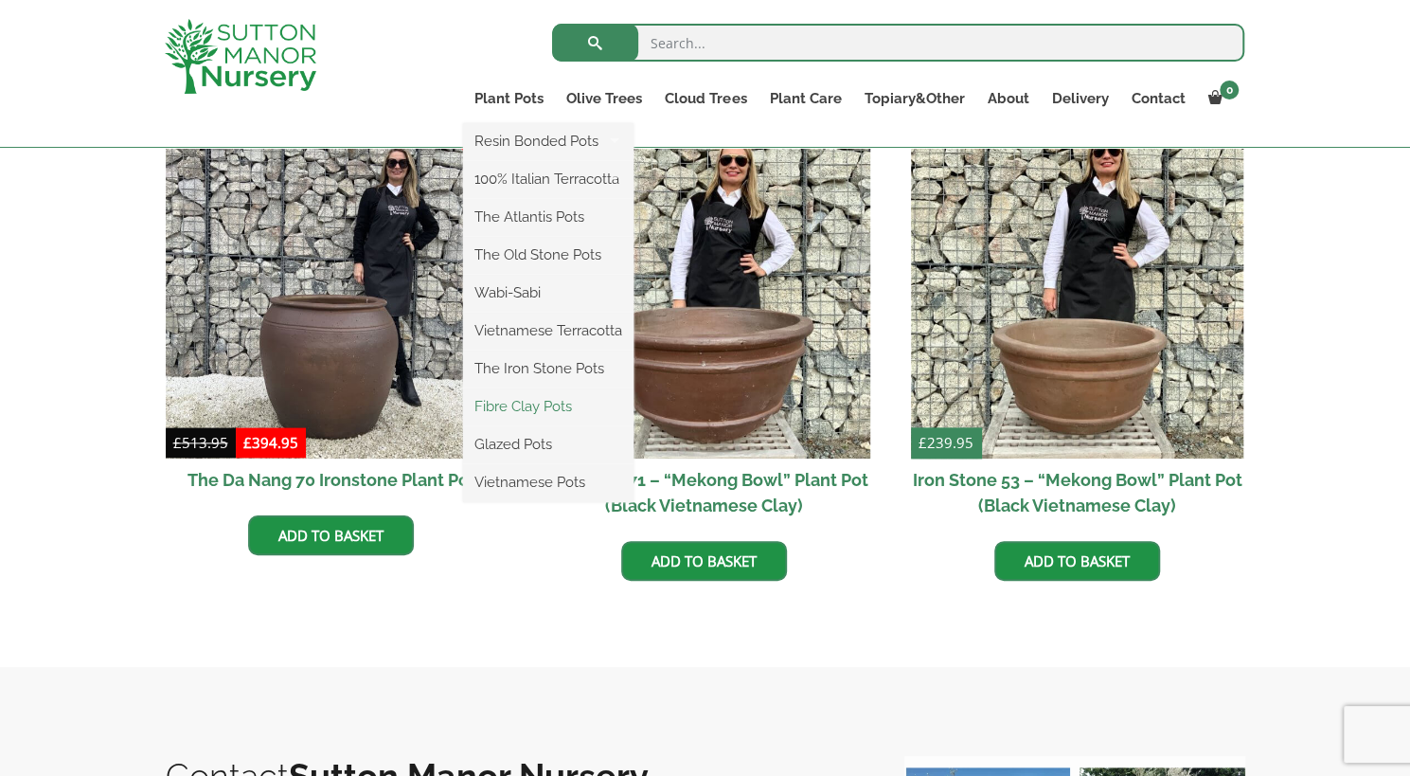
click at [514, 393] on link "Fibre Clay Pots" at bounding box center [548, 406] width 170 height 28
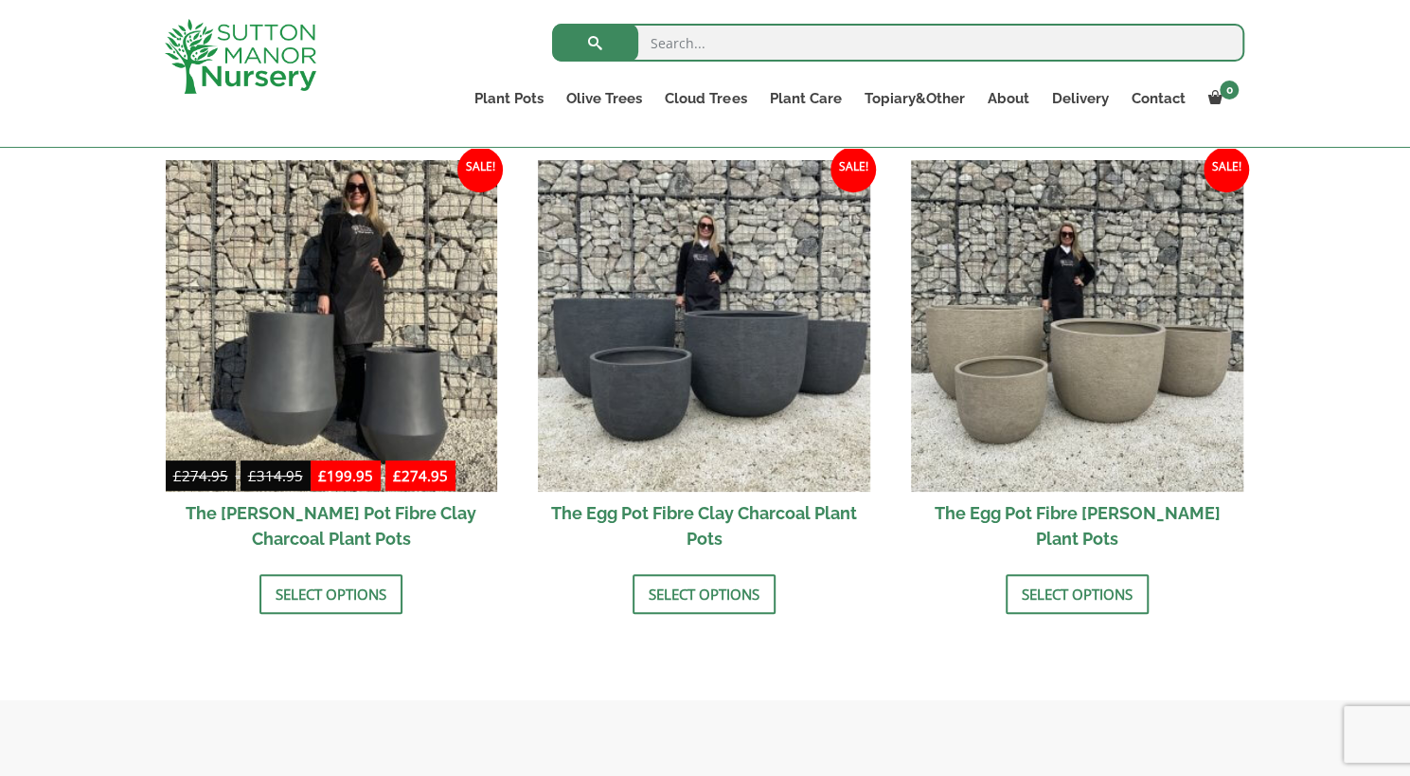
scroll to position [597, 0]
